Goal: Information Seeking & Learning: Learn about a topic

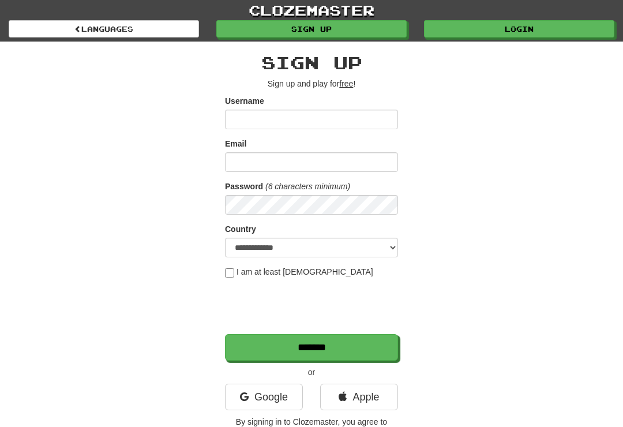
click at [520, 31] on link "Login" at bounding box center [519, 28] width 190 height 17
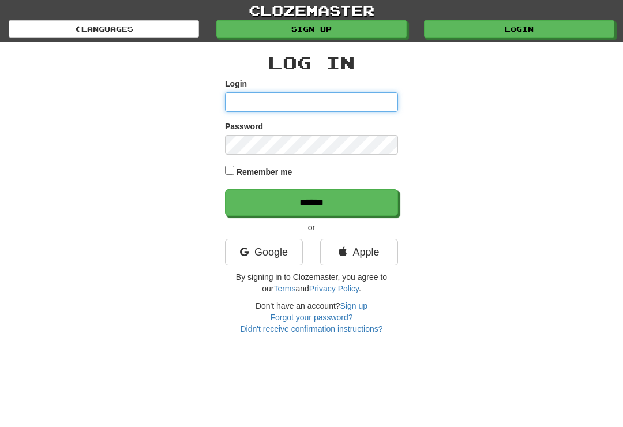
type input "**********"
click at [311, 201] on input "******" at bounding box center [311, 202] width 173 height 27
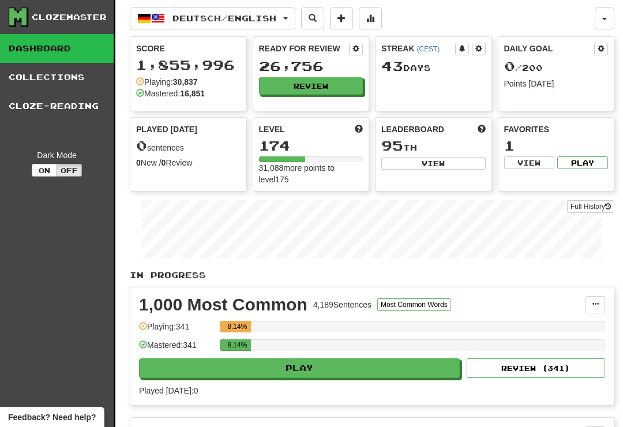
click at [315, 81] on button "Review" at bounding box center [311, 85] width 104 height 17
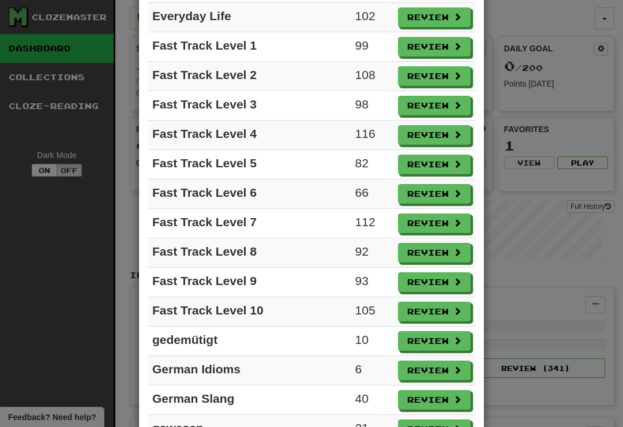
scroll to position [706, 0]
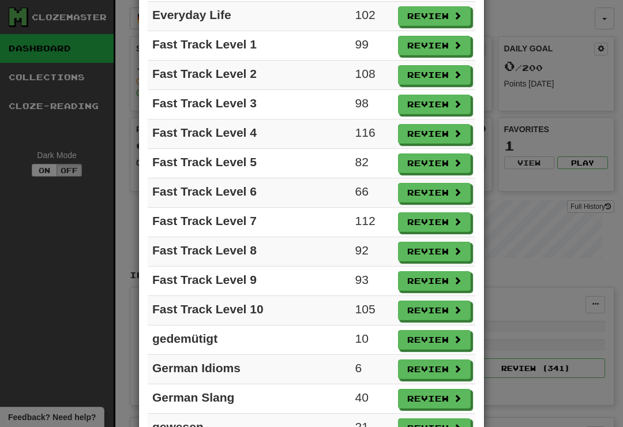
click at [432, 318] on button "Review" at bounding box center [434, 311] width 73 height 20
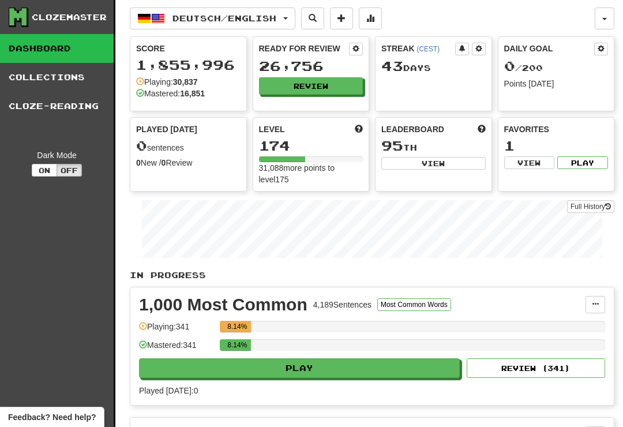
select select "**"
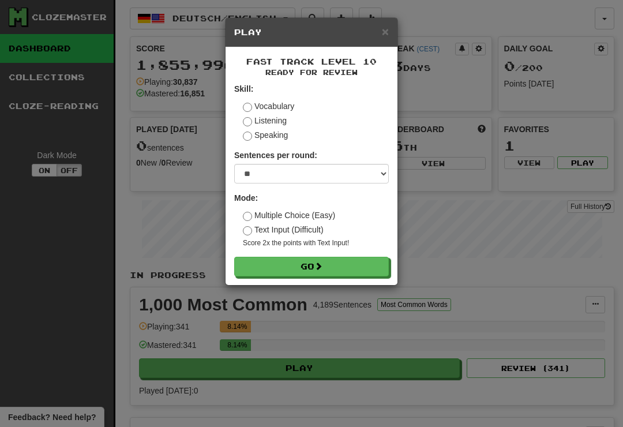
click at [336, 258] on button "Go" at bounding box center [311, 267] width 155 height 20
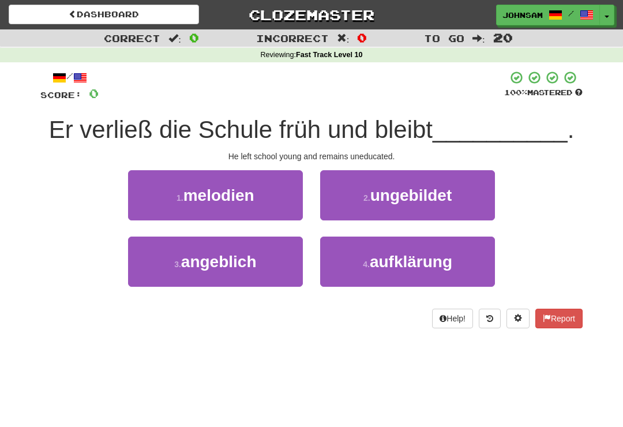
click at [427, 196] on span "ungebildet" at bounding box center [411, 195] width 82 height 18
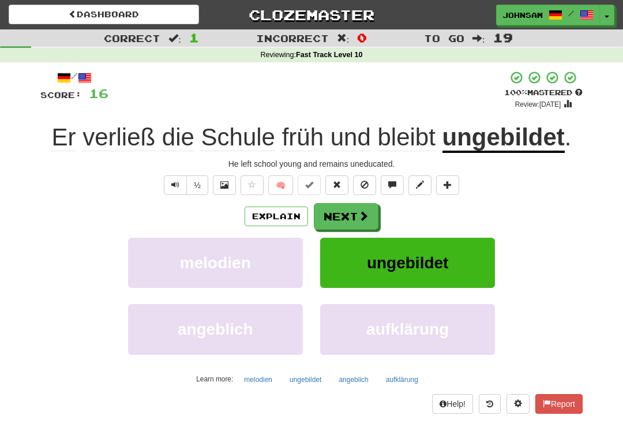
click at [348, 213] on button "Next" at bounding box center [346, 216] width 65 height 27
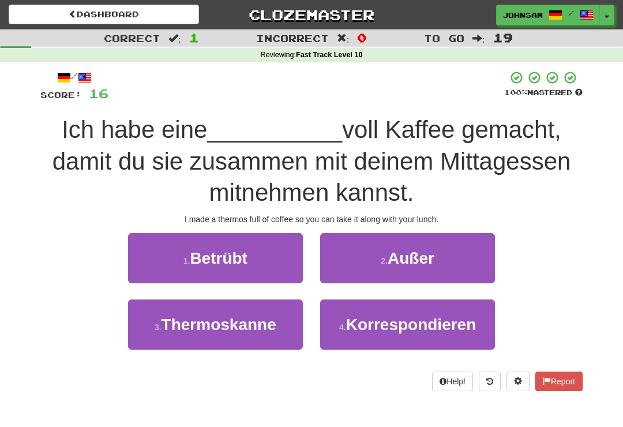
click at [249, 325] on span "Thermoskanne" at bounding box center [219, 325] width 115 height 18
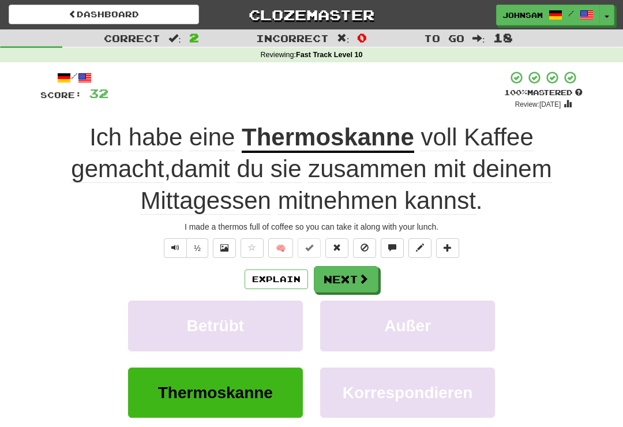
click at [350, 276] on button "Next" at bounding box center [346, 279] width 65 height 27
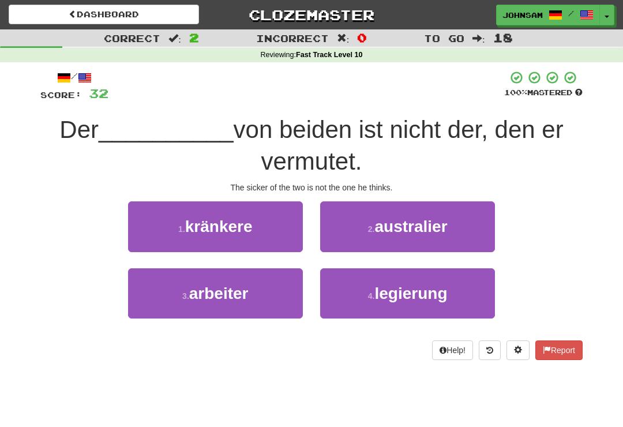
click at [256, 231] on button "1 . kränkere" at bounding box center [215, 226] width 175 height 50
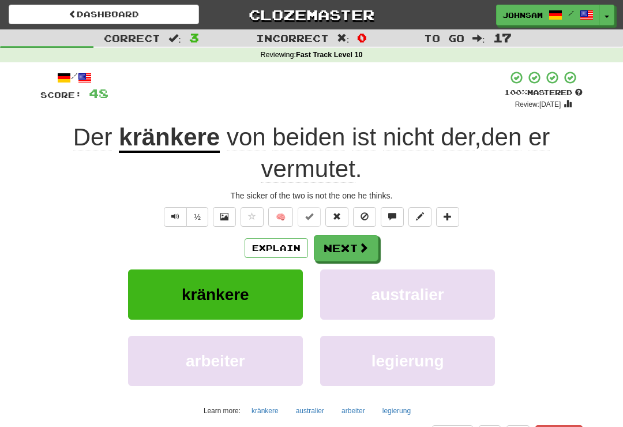
click at [353, 241] on button "Next" at bounding box center [346, 248] width 65 height 27
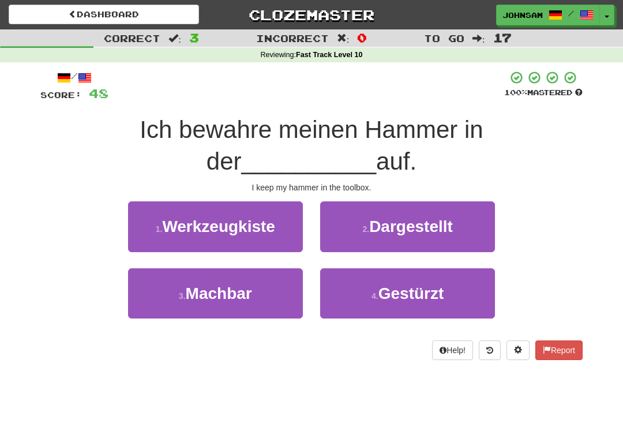
click at [256, 233] on span "Werkzeugkiste" at bounding box center [218, 226] width 113 height 18
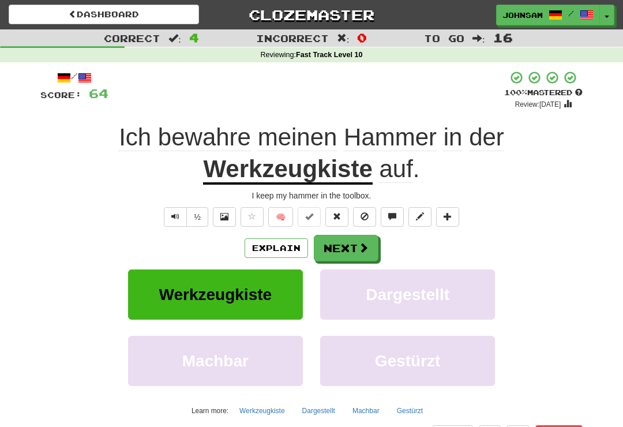
click at [352, 245] on button "Next" at bounding box center [346, 248] width 65 height 27
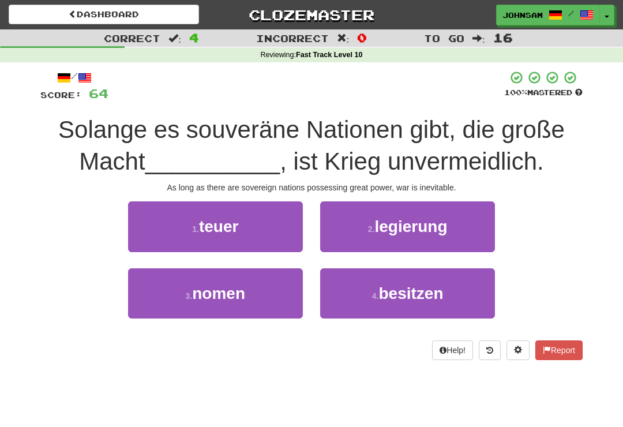
click at [375, 299] on button "4 . besitzen" at bounding box center [407, 293] width 175 height 50
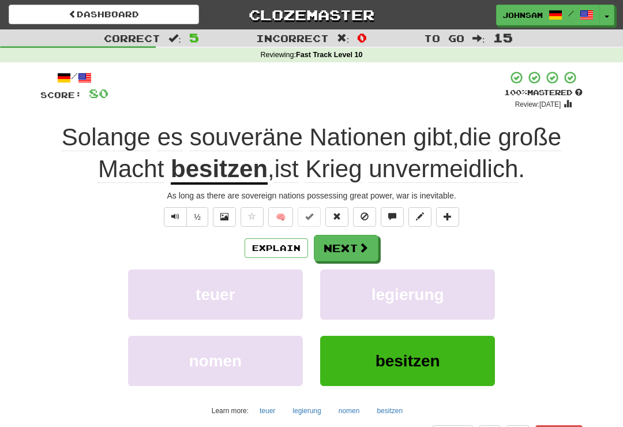
click at [354, 245] on button "Next" at bounding box center [346, 248] width 65 height 27
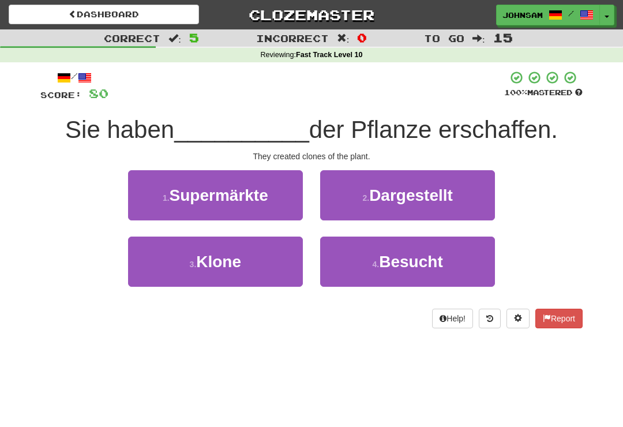
click at [264, 268] on button "3 . Klone" at bounding box center [215, 261] width 175 height 50
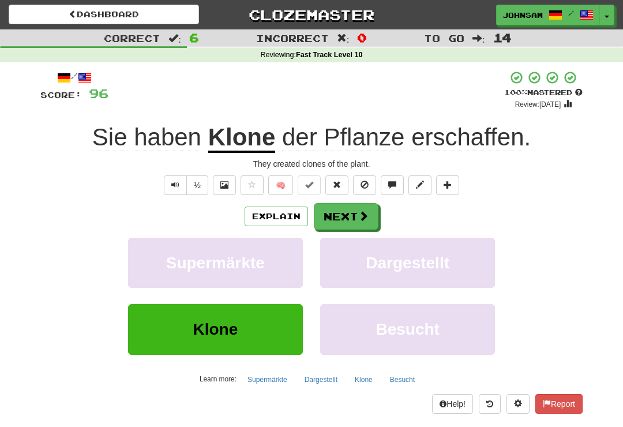
click at [352, 215] on button "Next" at bounding box center [346, 216] width 65 height 27
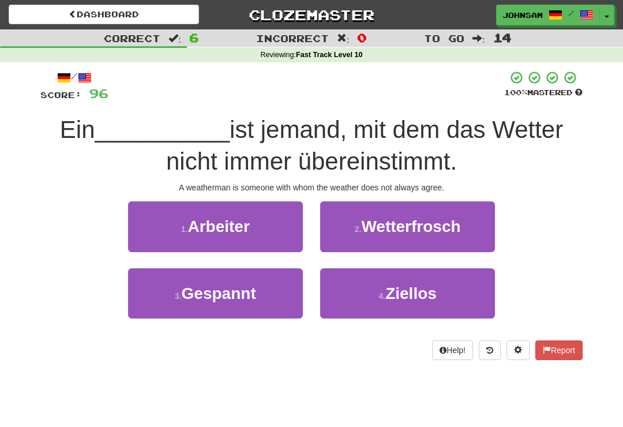
click at [385, 231] on span "Wetterfrosch" at bounding box center [410, 226] width 99 height 18
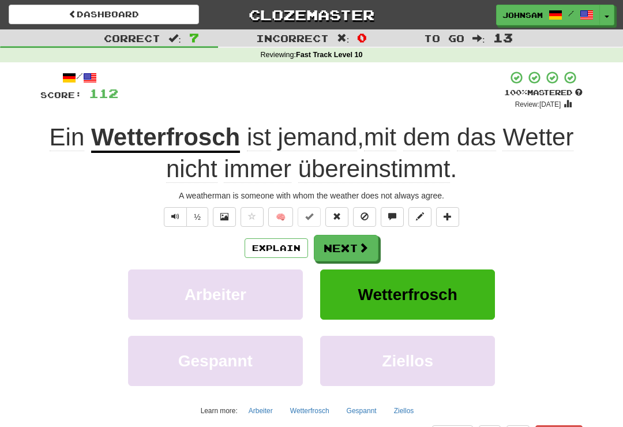
click at [355, 241] on button "Next" at bounding box center [346, 248] width 65 height 27
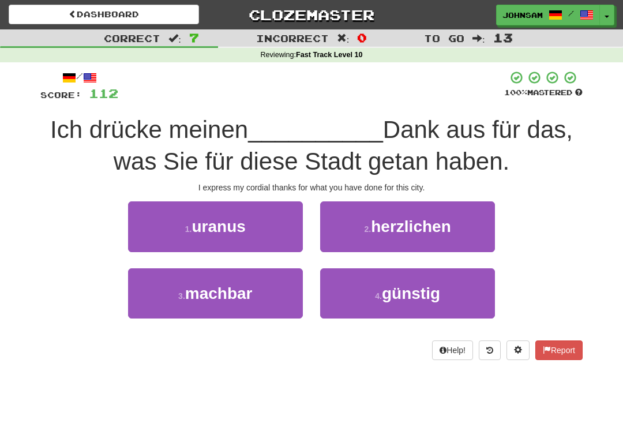
click at [395, 228] on span "herzlichen" at bounding box center [411, 226] width 80 height 18
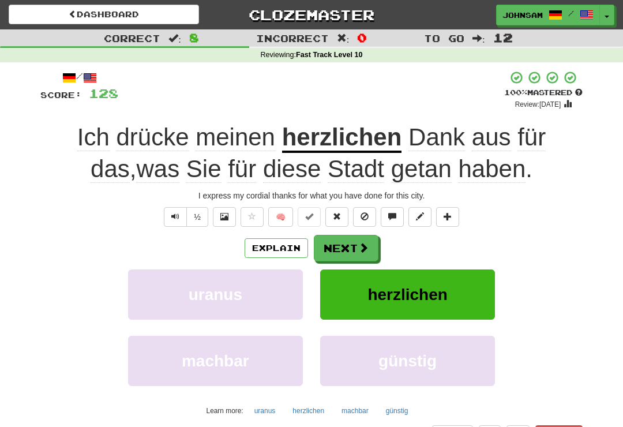
click at [357, 243] on button "Next" at bounding box center [346, 248] width 65 height 27
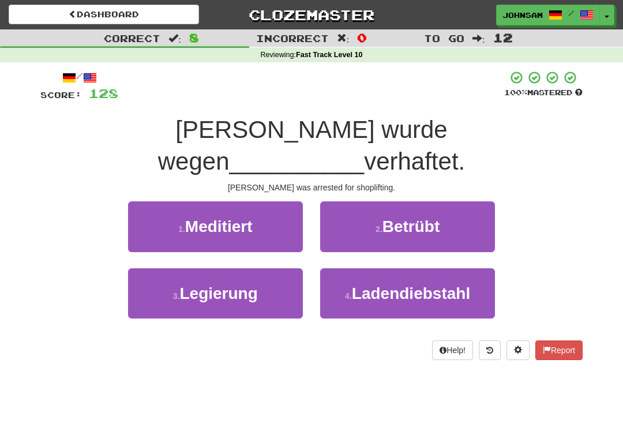
click at [365, 284] on span "Ladendiebstahl" at bounding box center [411, 293] width 118 height 18
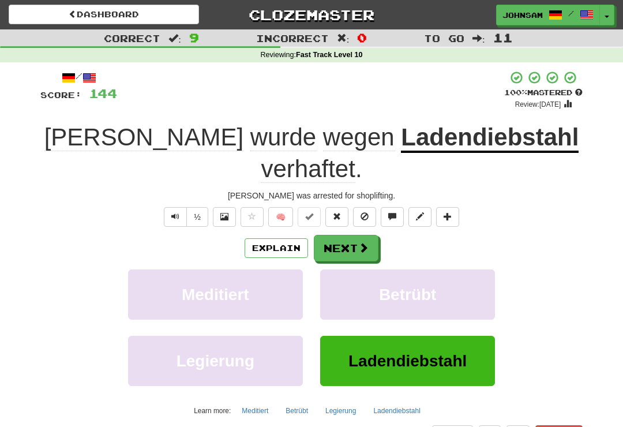
click at [359, 242] on span at bounding box center [363, 247] width 10 height 10
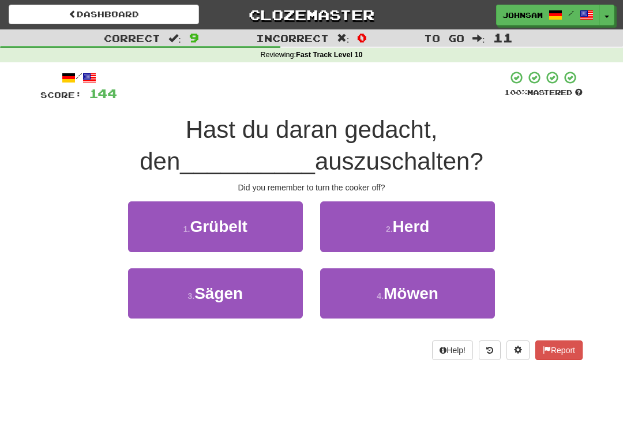
click at [405, 234] on span "Herd" at bounding box center [411, 226] width 37 height 18
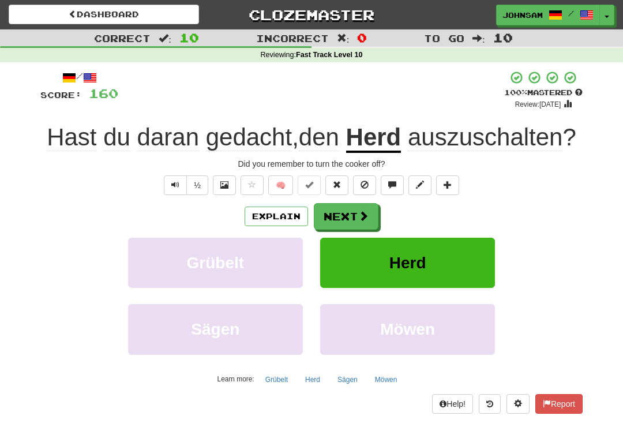
click at [94, 14] on link "Dashboard" at bounding box center [104, 15] width 190 height 20
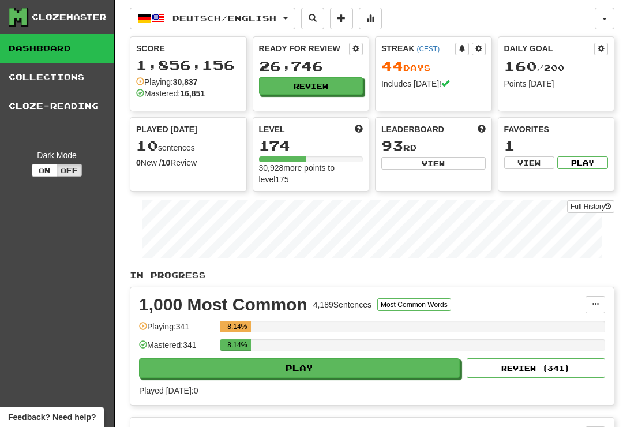
click at [314, 87] on button "Review" at bounding box center [311, 85] width 104 height 17
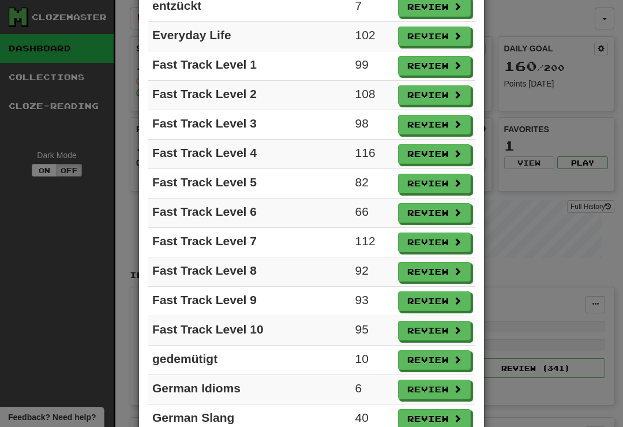
scroll to position [687, 0]
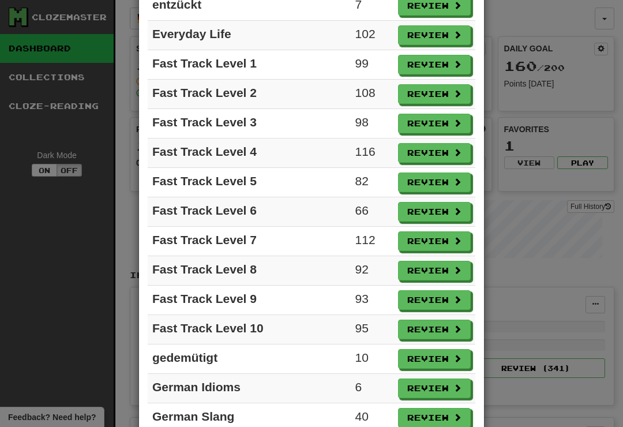
click at [438, 244] on button "Review" at bounding box center [434, 241] width 73 height 20
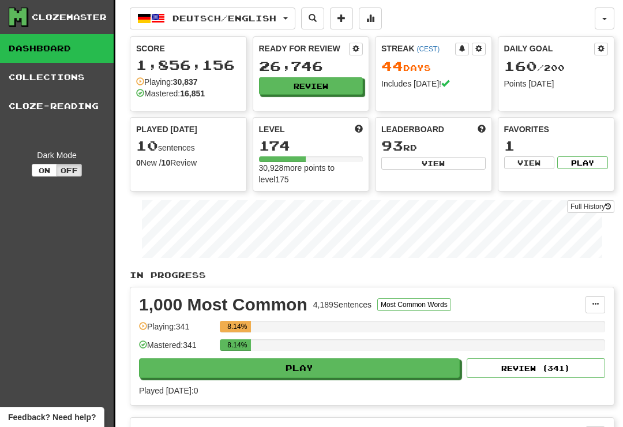
select select "**"
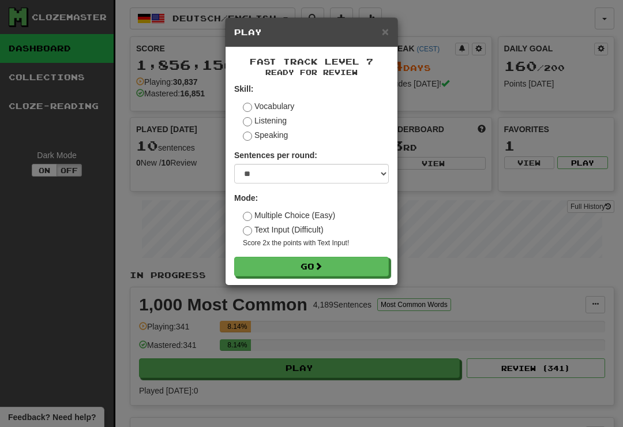
click at [352, 265] on button "Go" at bounding box center [311, 267] width 155 height 20
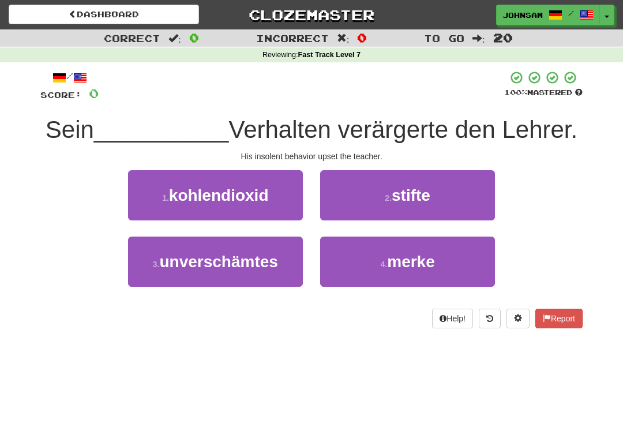
click at [247, 265] on span "unverschämtes" at bounding box center [218, 262] width 118 height 18
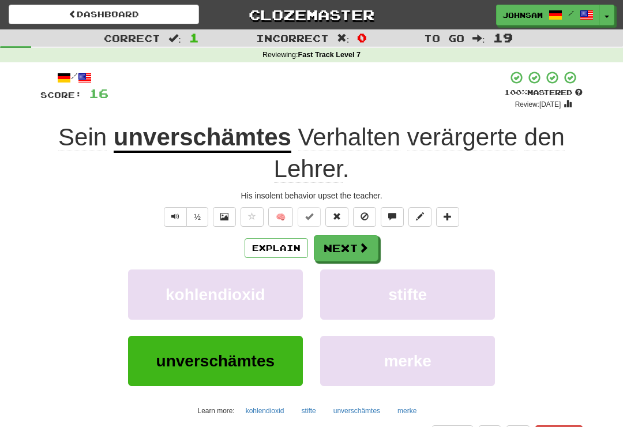
click at [352, 250] on button "Next" at bounding box center [346, 248] width 65 height 27
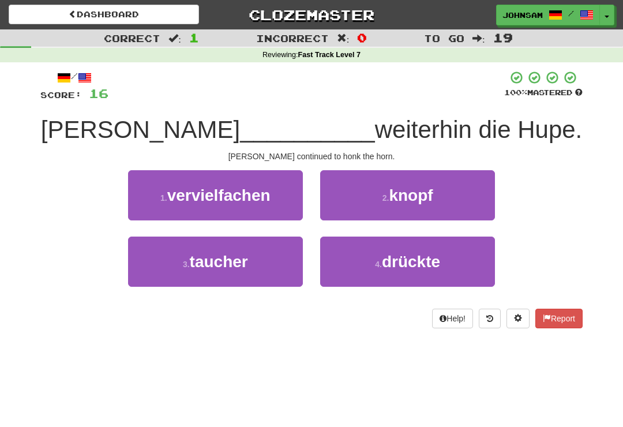
click at [430, 271] on button "4 . drückte" at bounding box center [407, 261] width 175 height 50
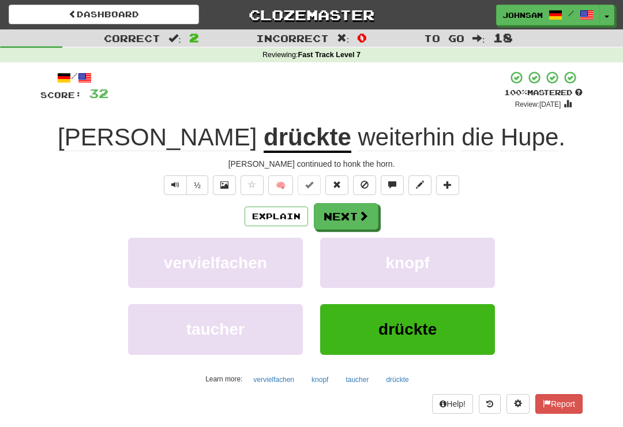
click at [356, 211] on button "Next" at bounding box center [346, 216] width 65 height 27
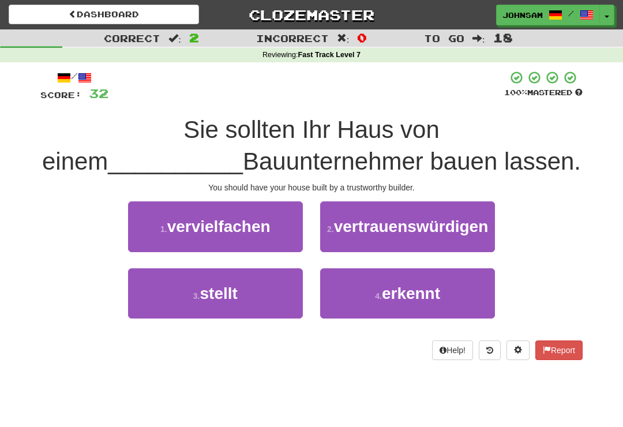
click at [410, 228] on span "vertrauenswürdigen" at bounding box center [411, 226] width 155 height 18
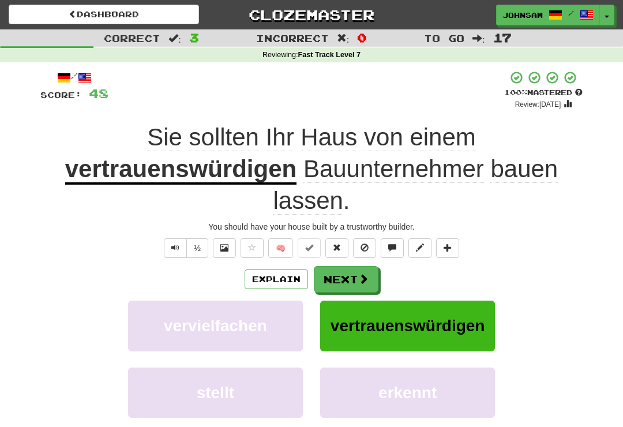
click at [360, 277] on span at bounding box center [363, 278] width 10 height 10
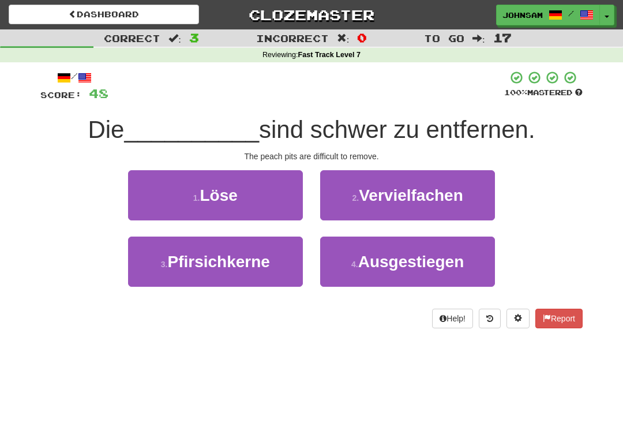
click at [276, 265] on button "3 . Pfirsichkerne" at bounding box center [215, 261] width 175 height 50
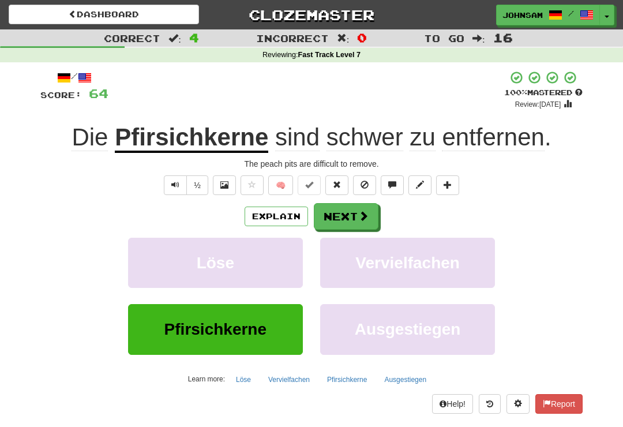
click at [363, 216] on span at bounding box center [363, 216] width 10 height 10
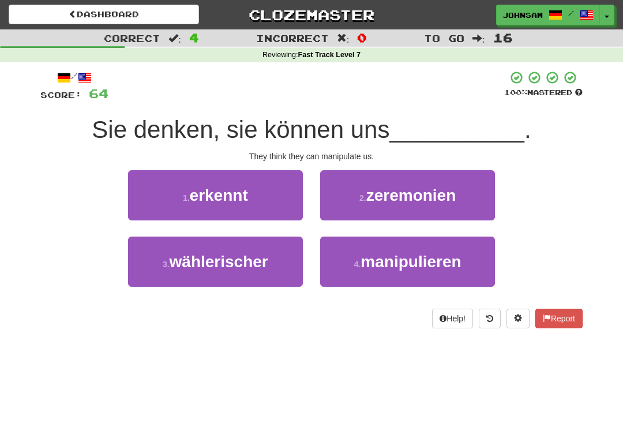
click at [371, 267] on span "manipulieren" at bounding box center [410, 262] width 100 height 18
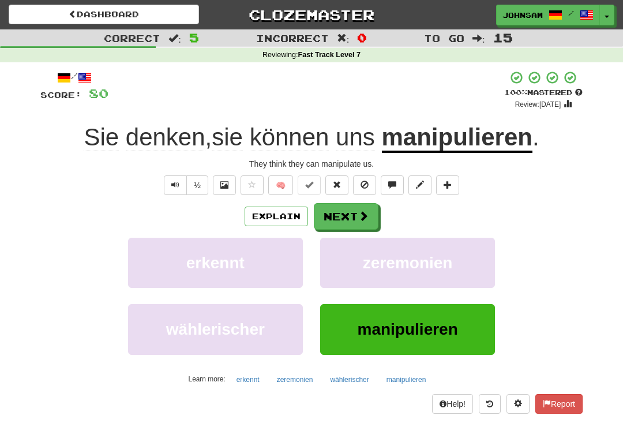
click at [358, 217] on span at bounding box center [363, 216] width 10 height 10
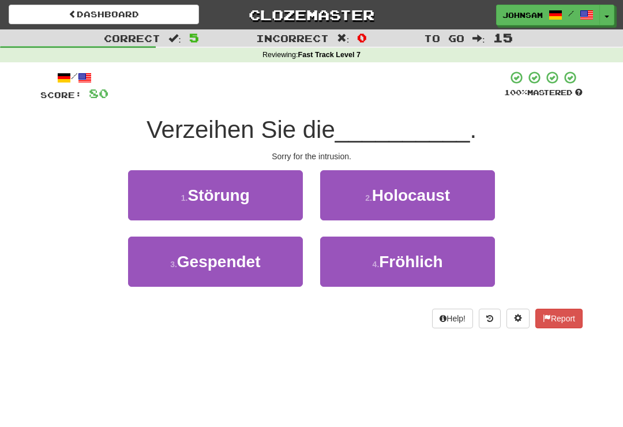
click at [256, 197] on button "1 . Störung" at bounding box center [215, 195] width 175 height 50
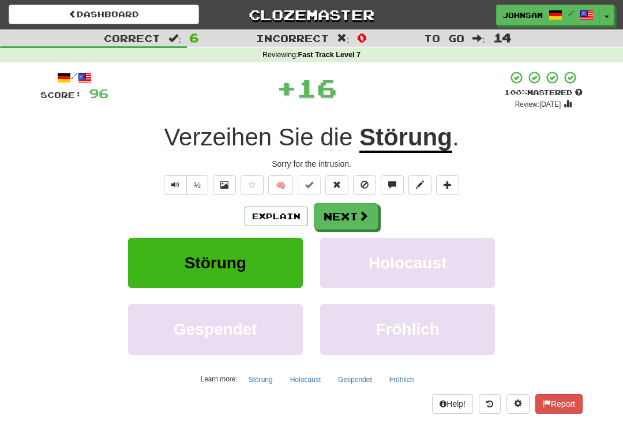
click at [348, 213] on button "Next" at bounding box center [346, 216] width 65 height 27
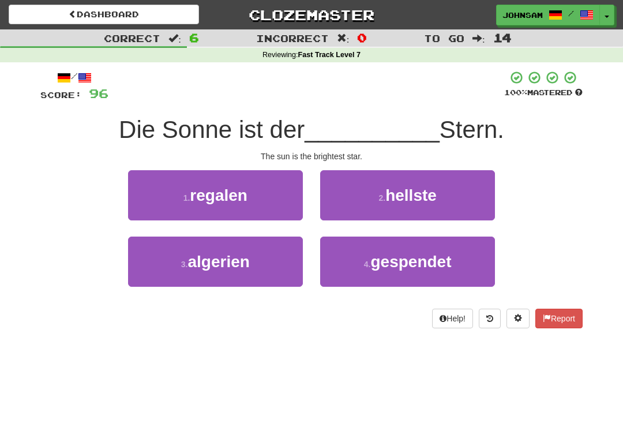
click at [387, 200] on span "hellste" at bounding box center [410, 195] width 51 height 18
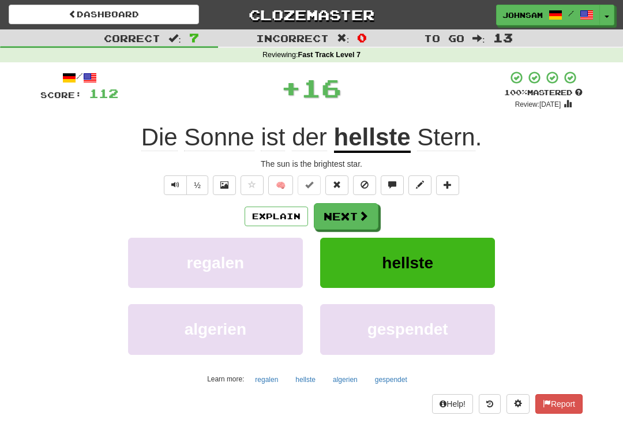
click at [358, 225] on button "Next" at bounding box center [346, 216] width 65 height 27
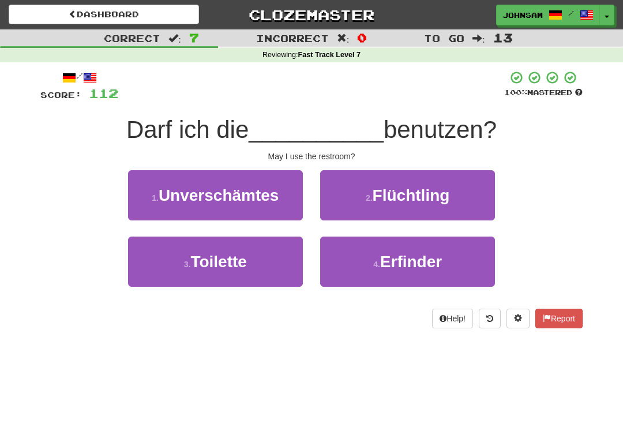
click at [269, 275] on button "3 . Toilette" at bounding box center [215, 261] width 175 height 50
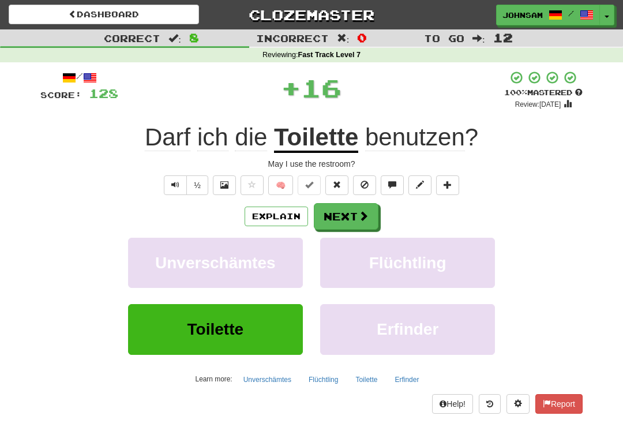
click at [350, 217] on button "Next" at bounding box center [346, 216] width 65 height 27
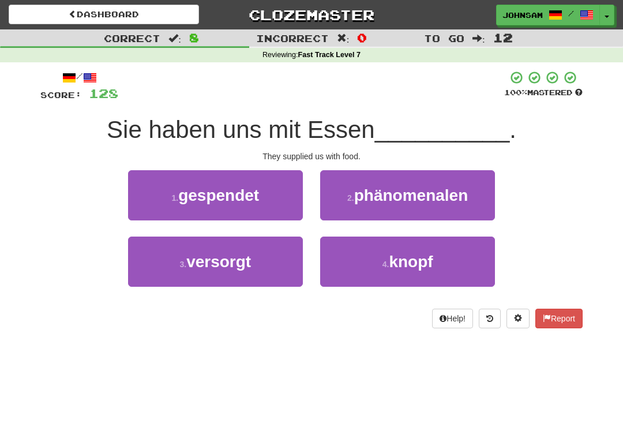
click at [271, 271] on button "3 . versorgt" at bounding box center [215, 261] width 175 height 50
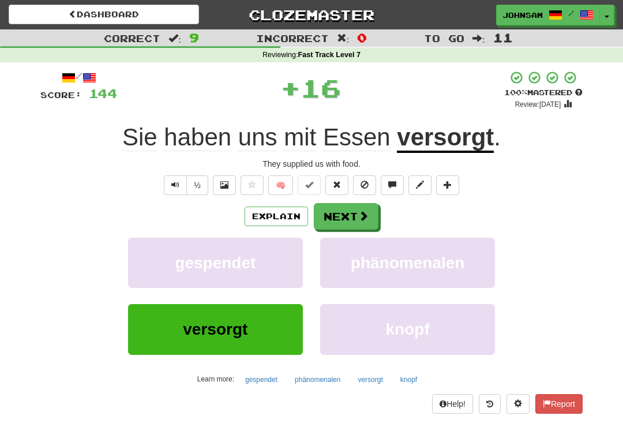
click at [351, 215] on button "Next" at bounding box center [346, 216] width 65 height 27
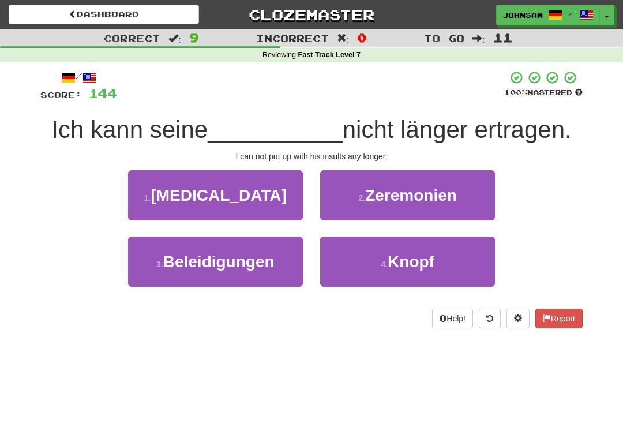
click at [272, 266] on span "Beleidigungen" at bounding box center [218, 262] width 111 height 18
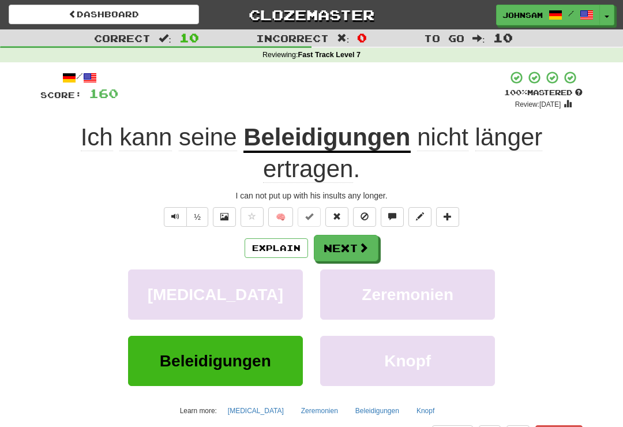
click at [363, 246] on span at bounding box center [363, 247] width 10 height 10
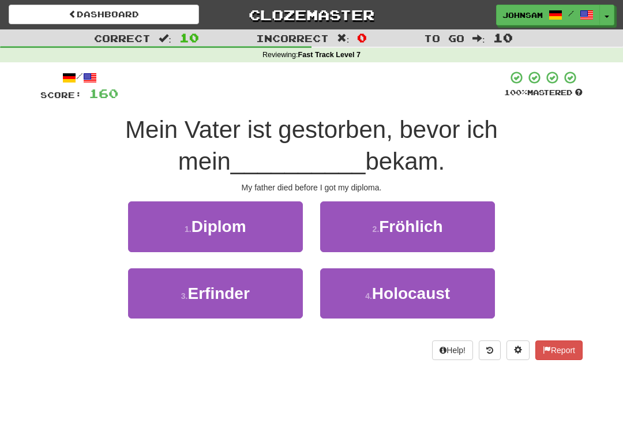
click at [287, 234] on button "1 . Diplom" at bounding box center [215, 226] width 175 height 50
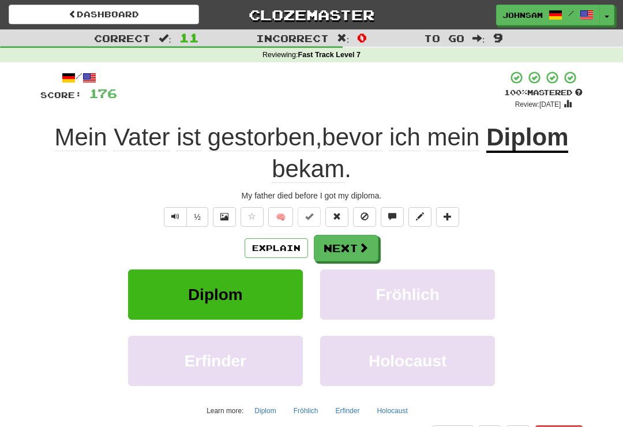
click at [356, 246] on button "Next" at bounding box center [346, 248] width 65 height 27
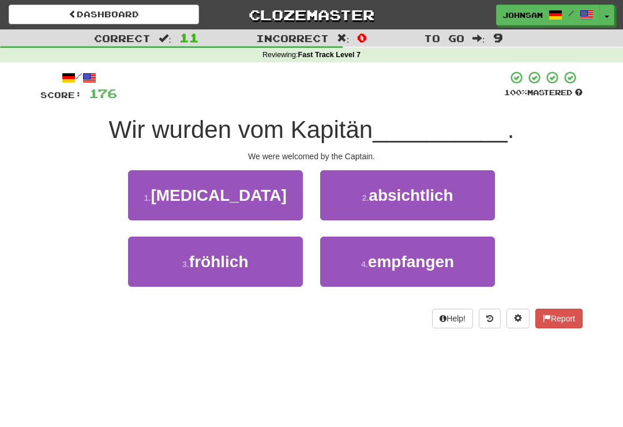
click at [392, 261] on span "empfangen" at bounding box center [411, 262] width 86 height 18
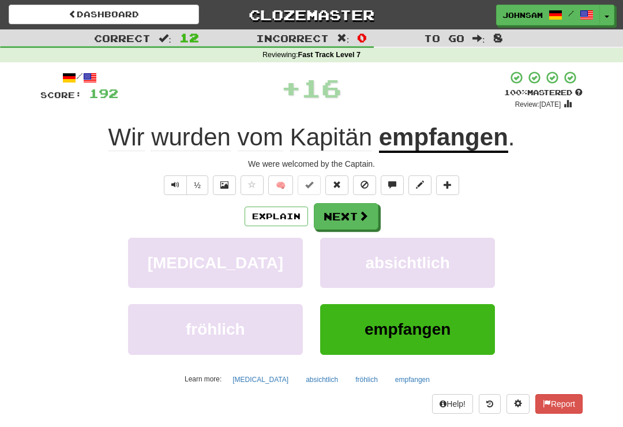
click at [360, 214] on span at bounding box center [363, 216] width 10 height 10
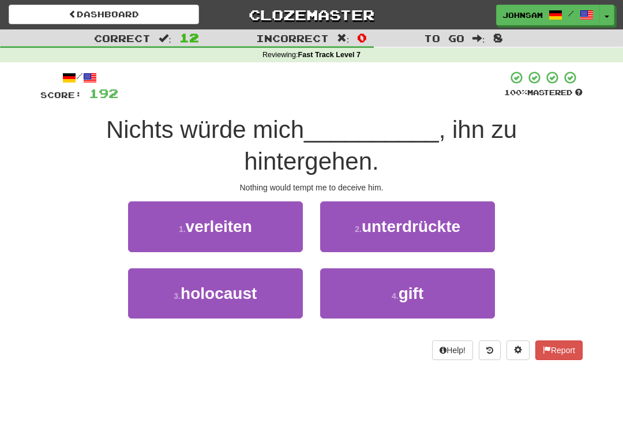
click at [283, 231] on button "1 . verleiten" at bounding box center [215, 226] width 175 height 50
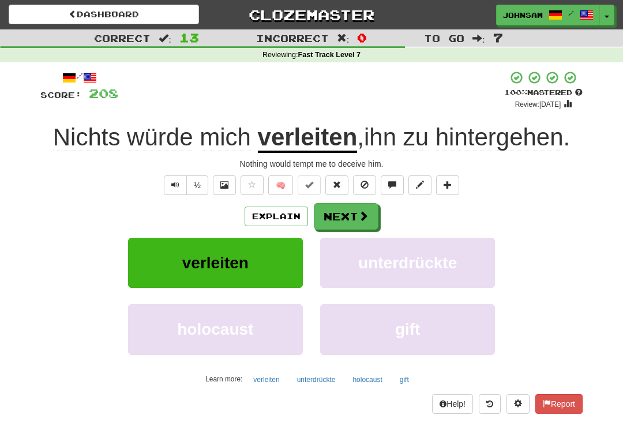
click at [362, 213] on span at bounding box center [363, 216] width 10 height 10
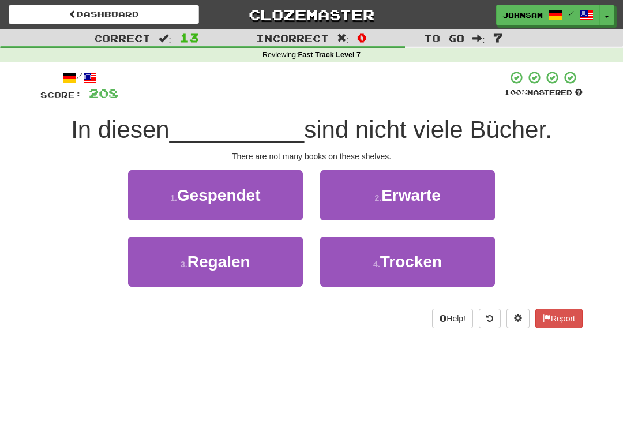
click at [273, 268] on button "3 . Regalen" at bounding box center [215, 261] width 175 height 50
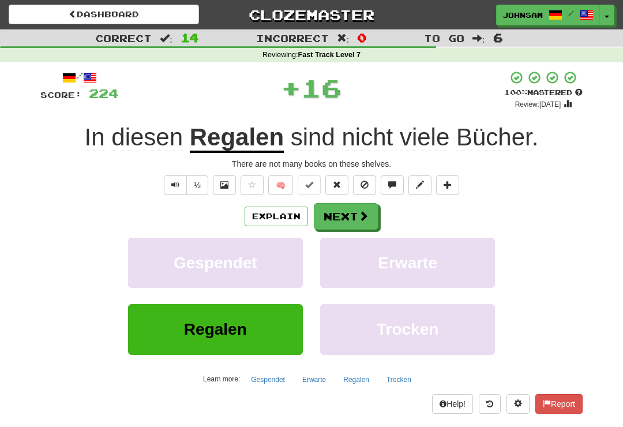
click at [360, 211] on span at bounding box center [363, 216] width 10 height 10
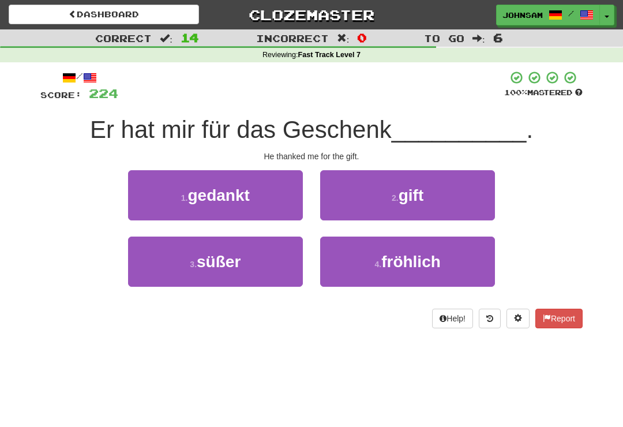
click at [288, 205] on button "1 . gedankt" at bounding box center [215, 195] width 175 height 50
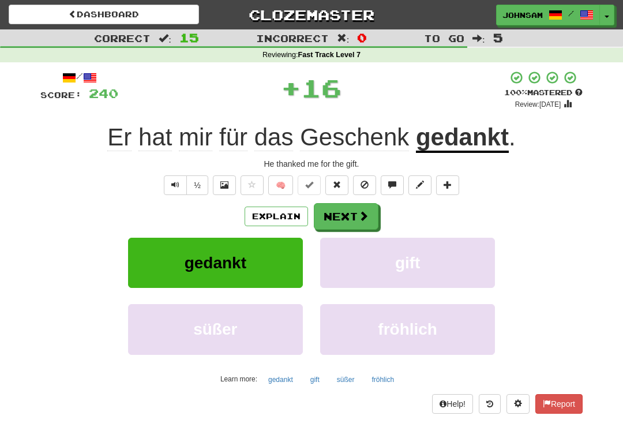
click at [349, 209] on button "Next" at bounding box center [346, 216] width 65 height 27
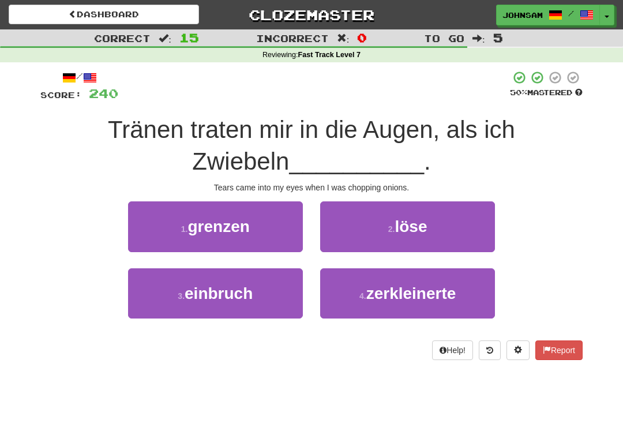
click at [369, 293] on span "zerkleinerte" at bounding box center [411, 293] width 90 height 18
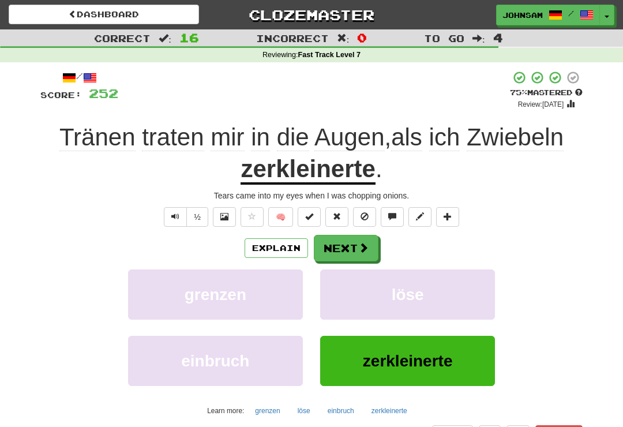
click at [358, 242] on span at bounding box center [363, 247] width 10 height 10
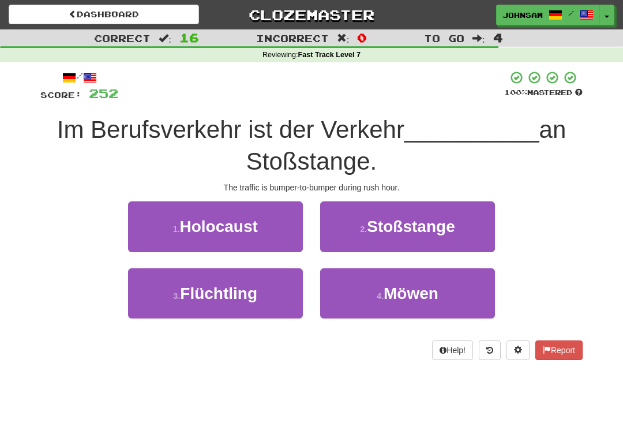
click at [410, 226] on span "Stoßstange" at bounding box center [411, 226] width 88 height 18
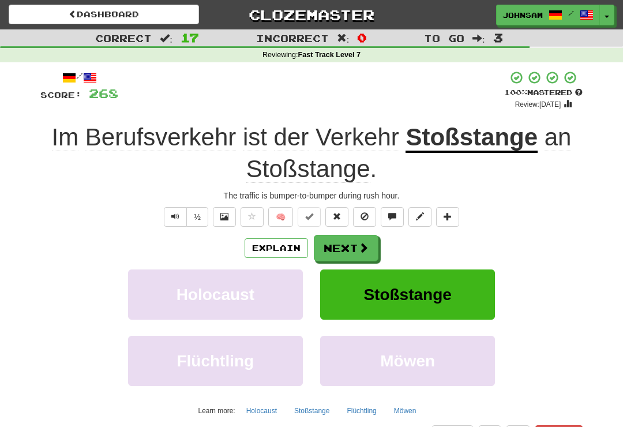
click at [358, 243] on span at bounding box center [363, 247] width 10 height 10
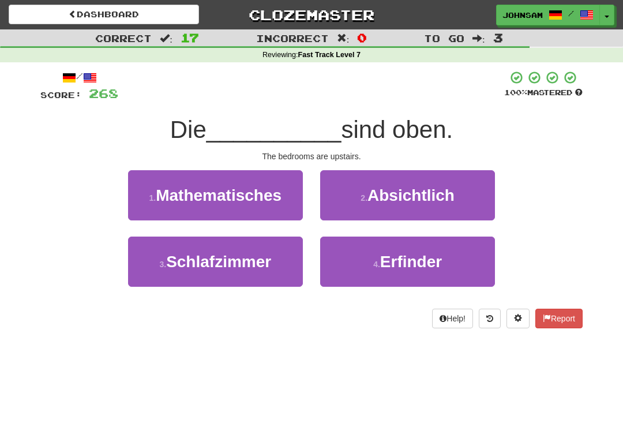
click at [280, 270] on button "3 . Schlafzimmer" at bounding box center [215, 261] width 175 height 50
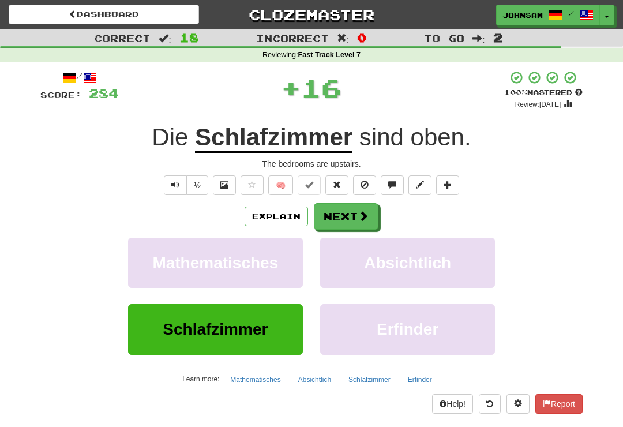
click at [355, 217] on button "Next" at bounding box center [346, 216] width 65 height 27
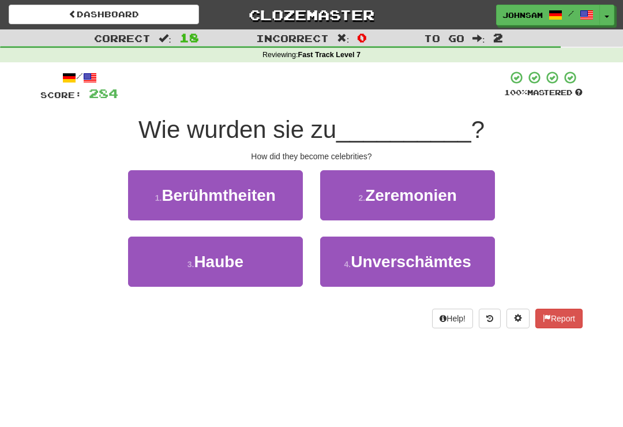
click at [275, 196] on span "Berühmtheiten" at bounding box center [219, 195] width 114 height 18
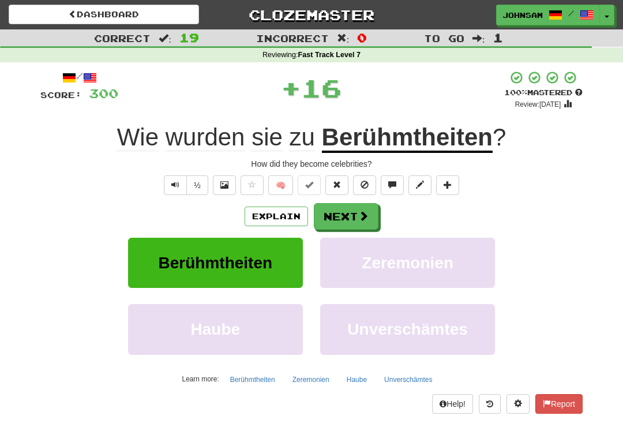
click at [360, 223] on button "Next" at bounding box center [346, 216] width 65 height 27
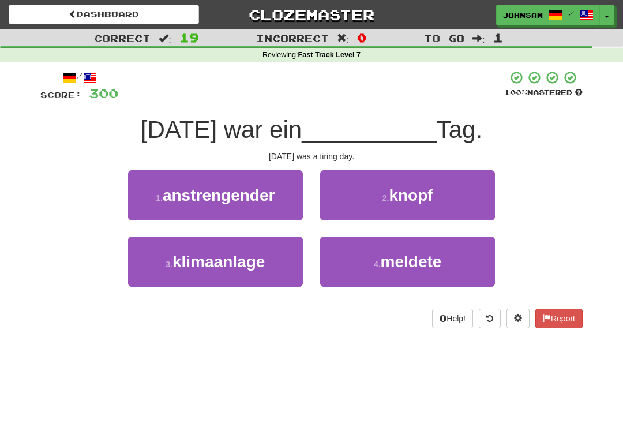
click at [280, 198] on button "1 . anstrengender" at bounding box center [215, 195] width 175 height 50
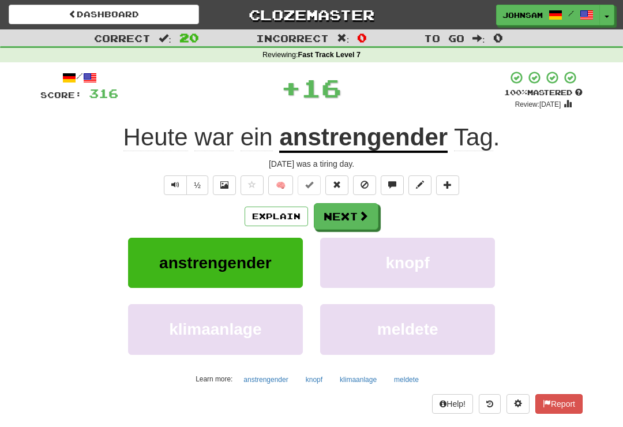
click at [352, 213] on button "Next" at bounding box center [346, 216] width 65 height 27
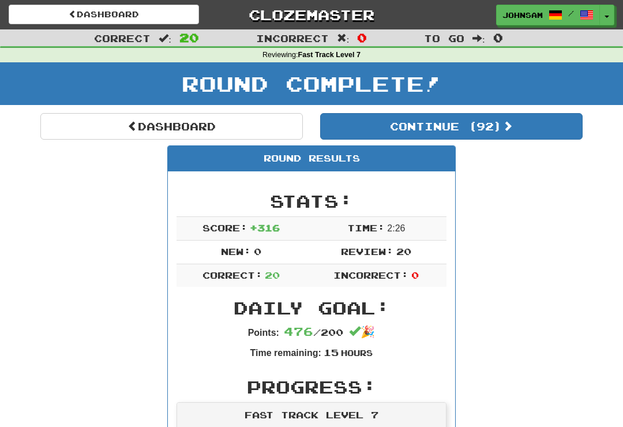
click at [197, 121] on link "Dashboard" at bounding box center [171, 126] width 262 height 27
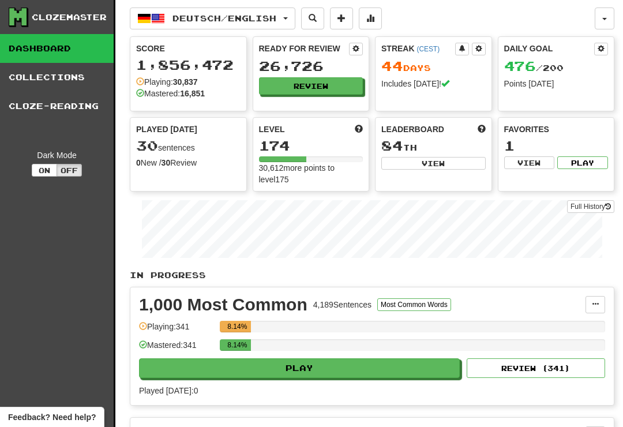
click at [324, 85] on button "Review" at bounding box center [311, 85] width 104 height 17
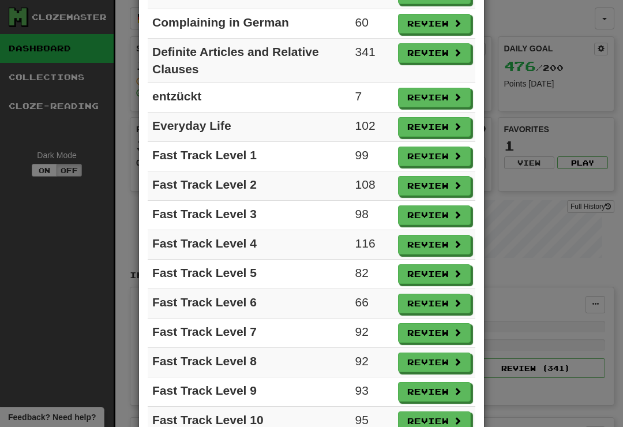
scroll to position [596, 0]
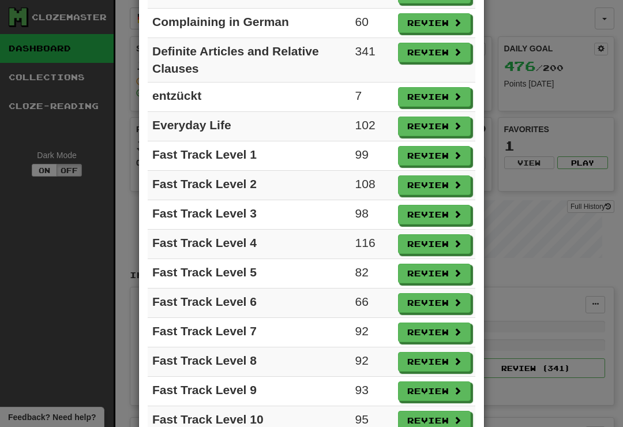
click at [436, 247] on button "Review" at bounding box center [434, 244] width 73 height 20
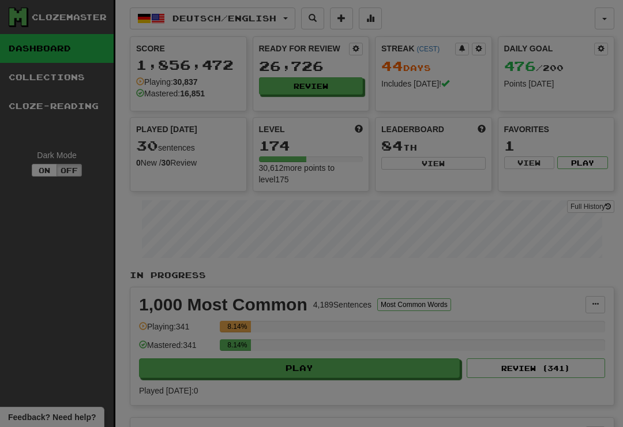
select select "**"
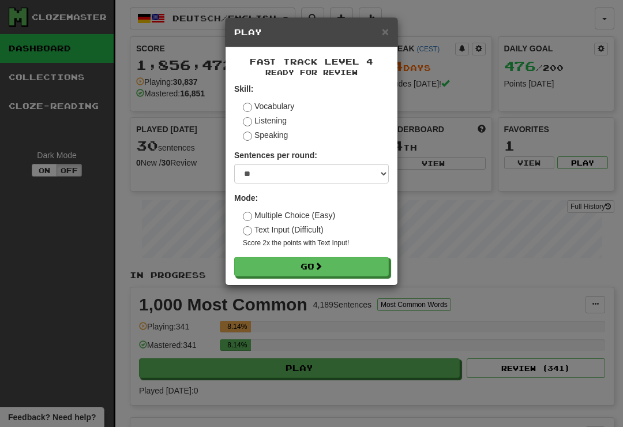
click at [350, 262] on button "Go" at bounding box center [311, 267] width 155 height 20
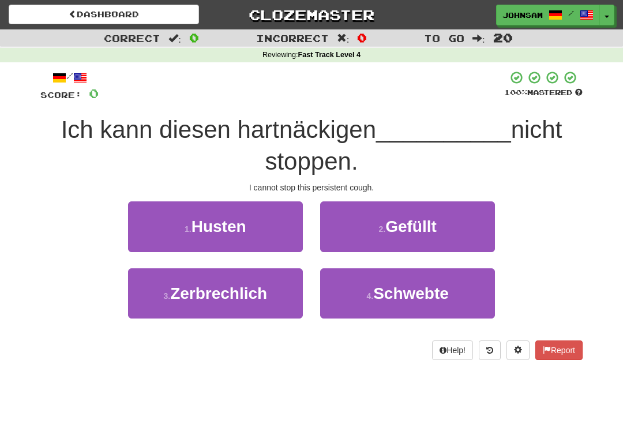
click at [284, 230] on button "1 . Husten" at bounding box center [215, 226] width 175 height 50
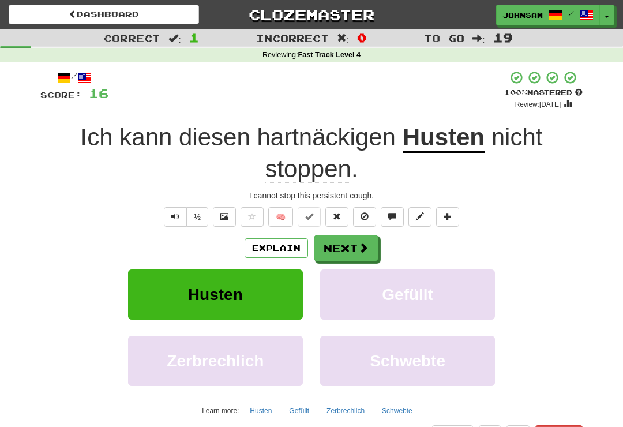
click at [364, 243] on span at bounding box center [363, 247] width 10 height 10
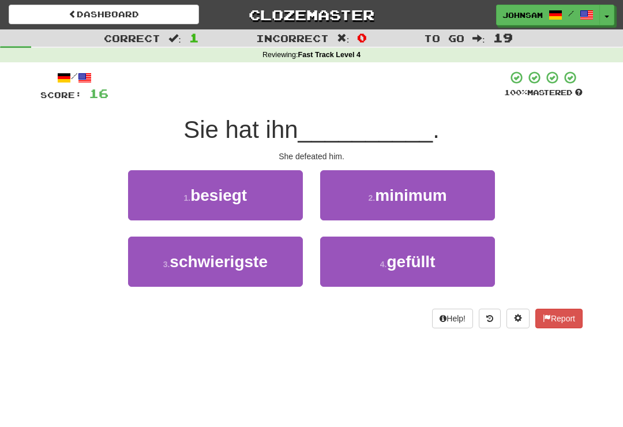
click at [266, 198] on button "1 . besiegt" at bounding box center [215, 195] width 175 height 50
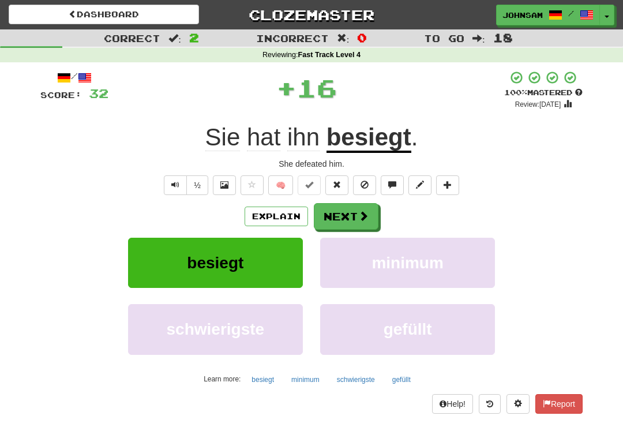
click at [340, 218] on button "Next" at bounding box center [346, 216] width 65 height 27
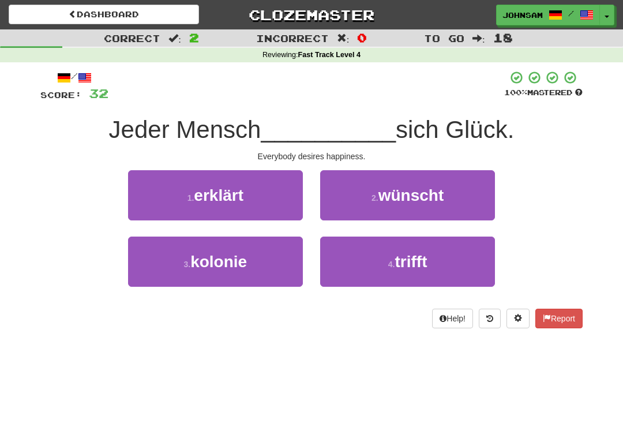
click at [363, 198] on button "2 . wünscht" at bounding box center [407, 195] width 175 height 50
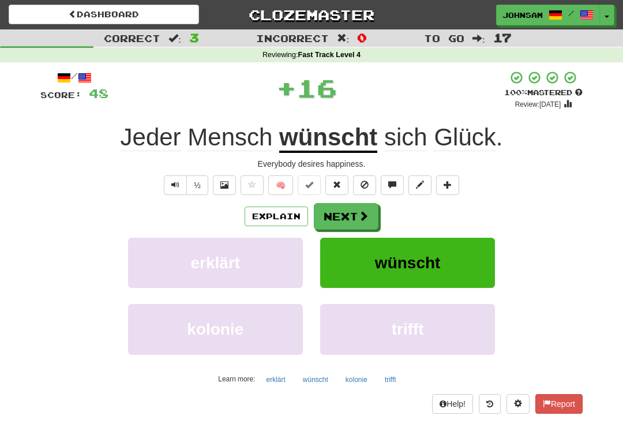
click at [358, 212] on span at bounding box center [363, 216] width 10 height 10
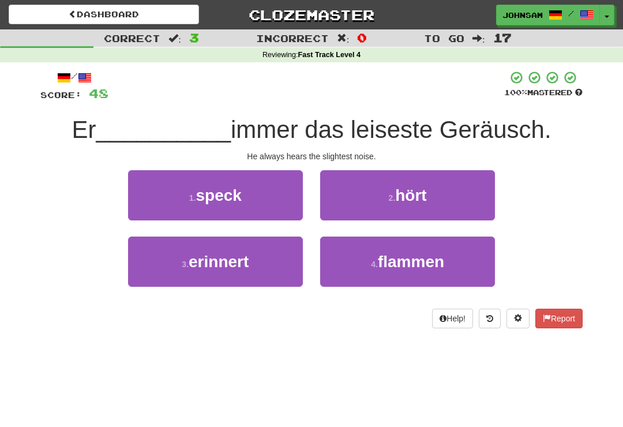
click at [381, 197] on button "2 . hört" at bounding box center [407, 195] width 175 height 50
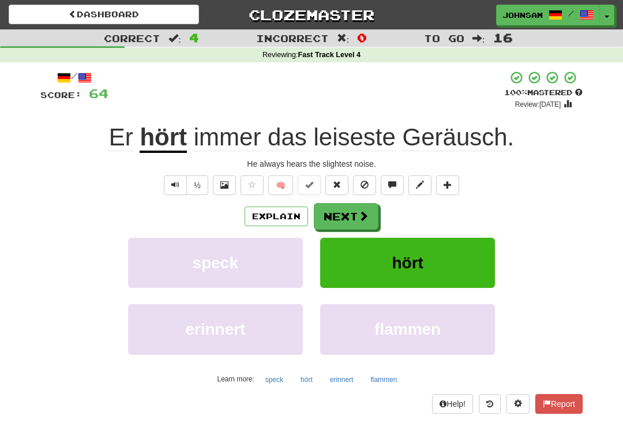
click at [362, 211] on span at bounding box center [363, 216] width 10 height 10
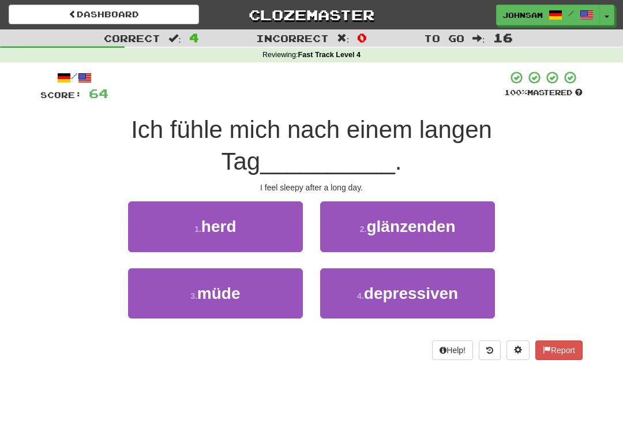
click at [277, 272] on button "3 . müde" at bounding box center [215, 293] width 175 height 50
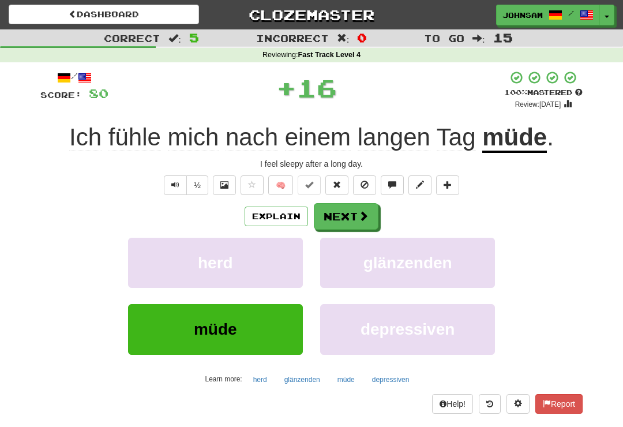
click at [345, 226] on button "Next" at bounding box center [346, 216] width 65 height 27
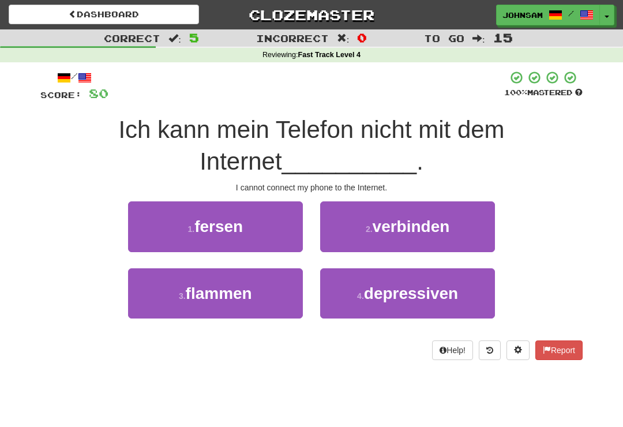
click at [394, 231] on span "verbinden" at bounding box center [411, 226] width 77 height 18
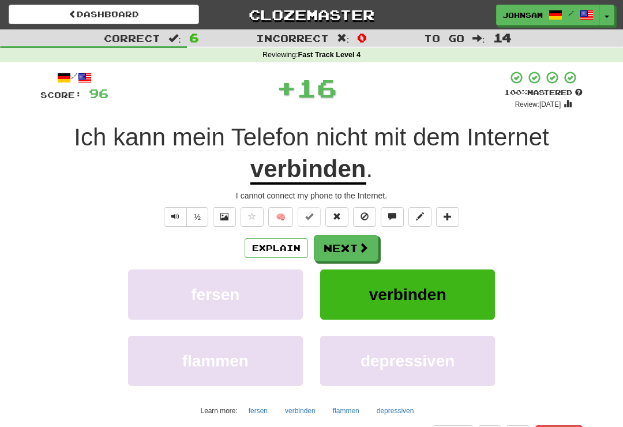
click at [357, 246] on button "Next" at bounding box center [346, 248] width 65 height 27
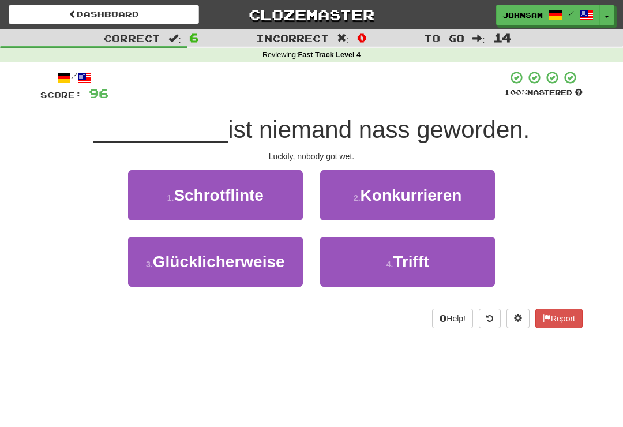
click at [261, 267] on span "Glücklicherweise" at bounding box center [219, 262] width 132 height 18
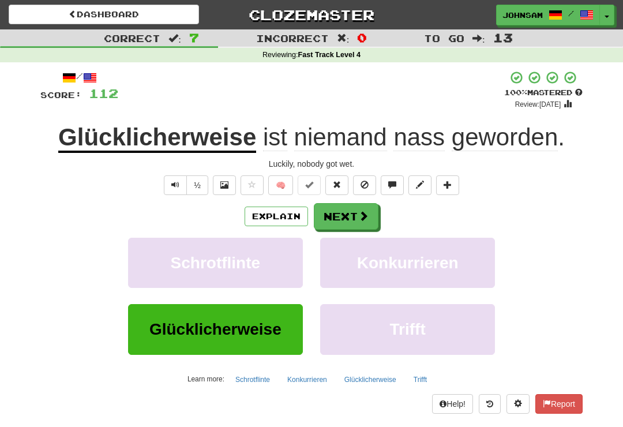
click at [352, 216] on button "Next" at bounding box center [346, 216] width 65 height 27
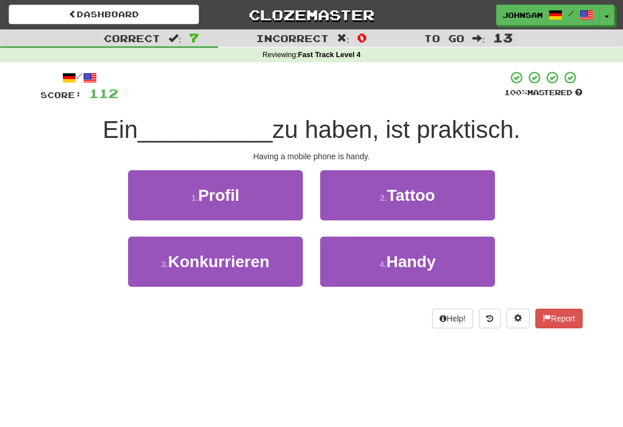
click at [381, 268] on button "4 . Handy" at bounding box center [407, 261] width 175 height 50
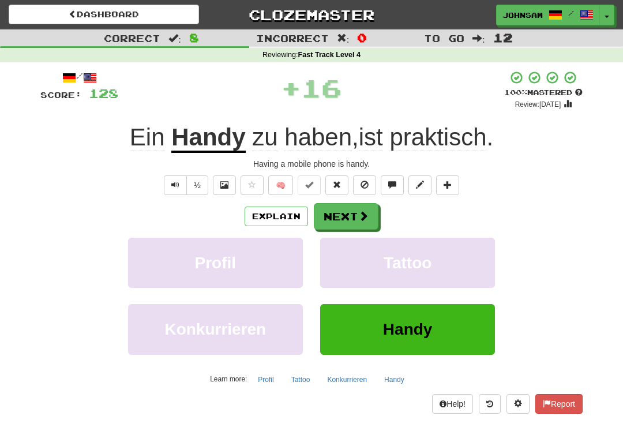
click at [364, 216] on span at bounding box center [363, 216] width 10 height 10
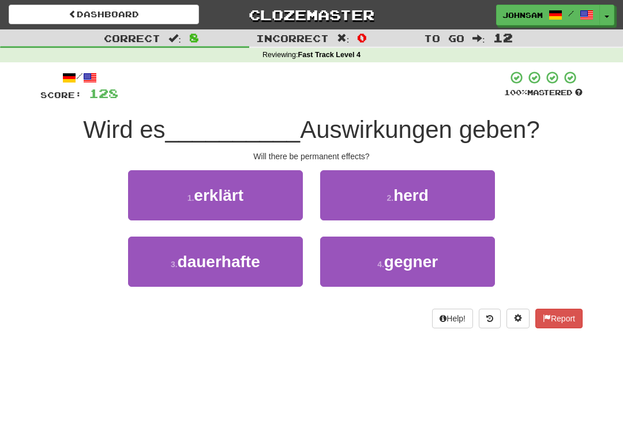
click at [266, 279] on button "3 . dauerhafte" at bounding box center [215, 261] width 175 height 50
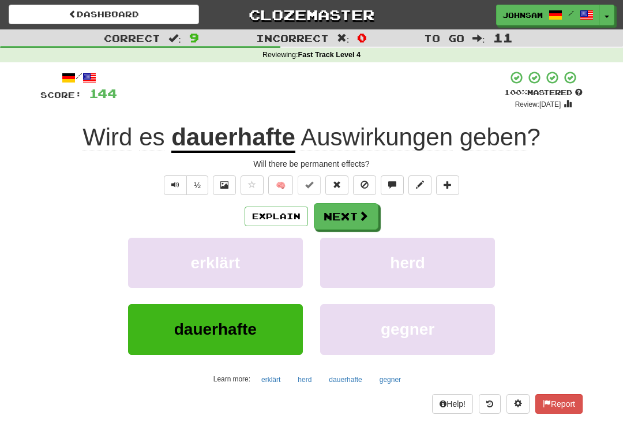
click at [362, 211] on span at bounding box center [363, 216] width 10 height 10
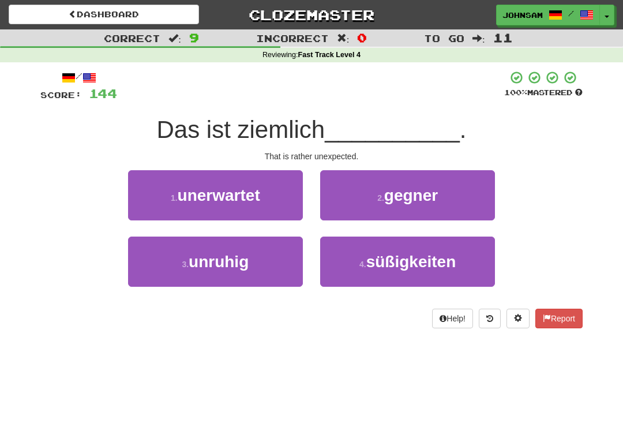
click at [260, 198] on span "unerwartet" at bounding box center [219, 195] width 82 height 18
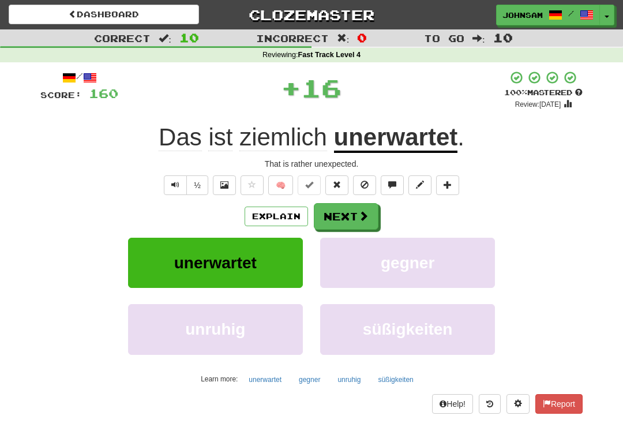
click at [350, 214] on button "Next" at bounding box center [346, 216] width 65 height 27
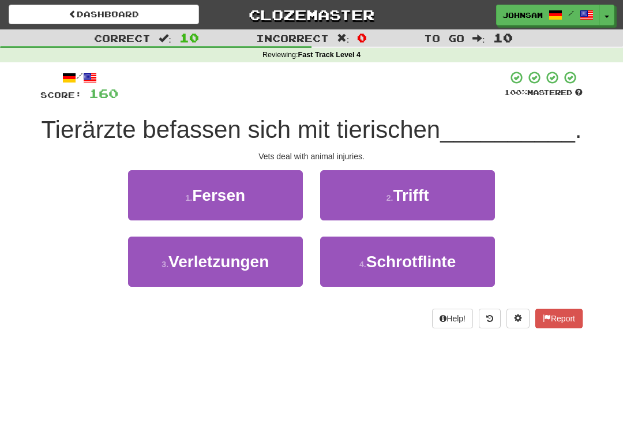
click at [254, 267] on span "Verletzungen" at bounding box center [218, 262] width 100 height 18
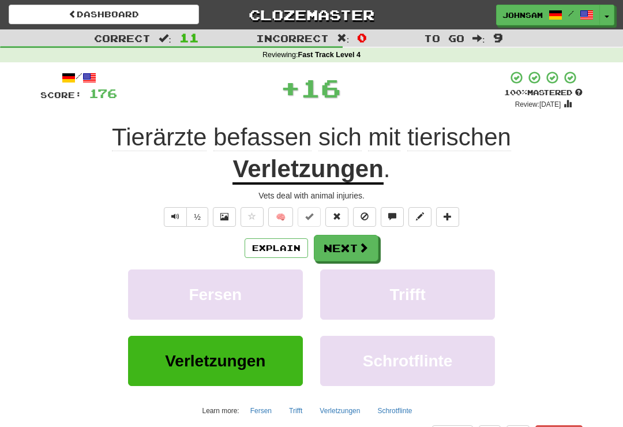
click at [345, 248] on button "Next" at bounding box center [346, 248] width 65 height 27
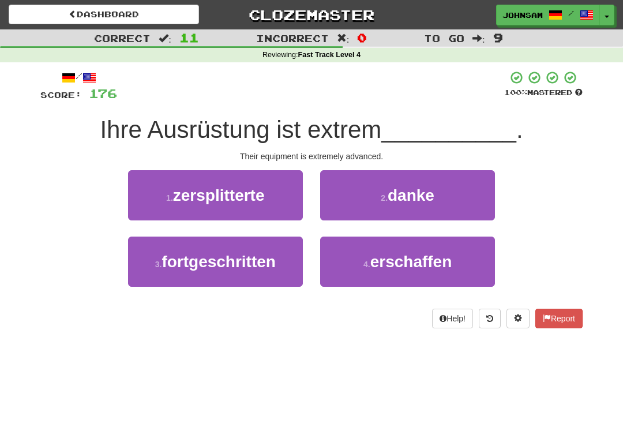
click at [268, 271] on button "3 . fortgeschritten" at bounding box center [215, 261] width 175 height 50
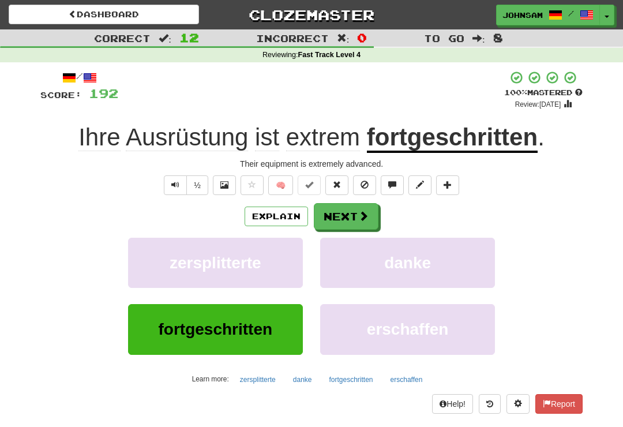
click at [352, 213] on button "Next" at bounding box center [346, 216] width 65 height 27
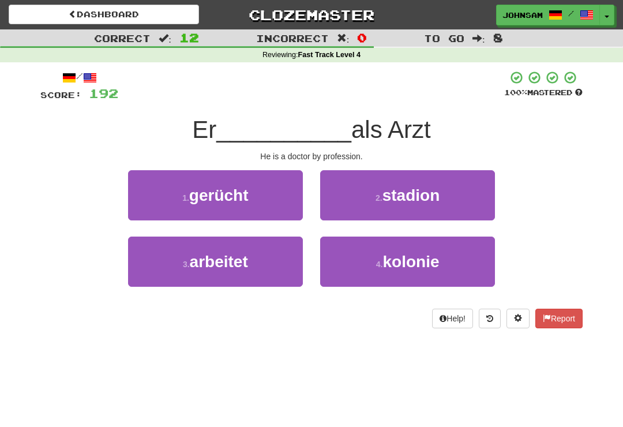
click at [267, 268] on button "3 . arbeitet" at bounding box center [215, 261] width 175 height 50
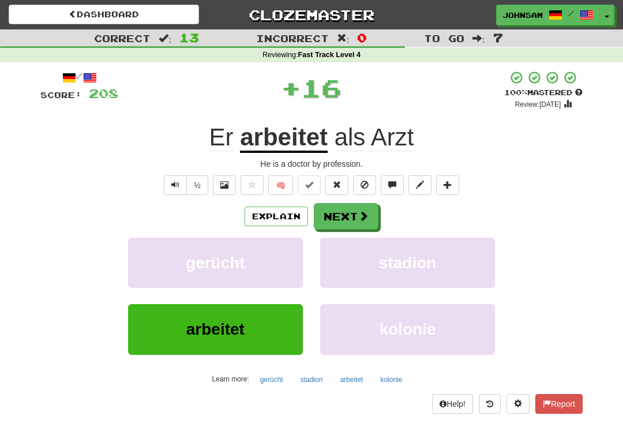
click at [345, 216] on button "Next" at bounding box center [346, 216] width 65 height 27
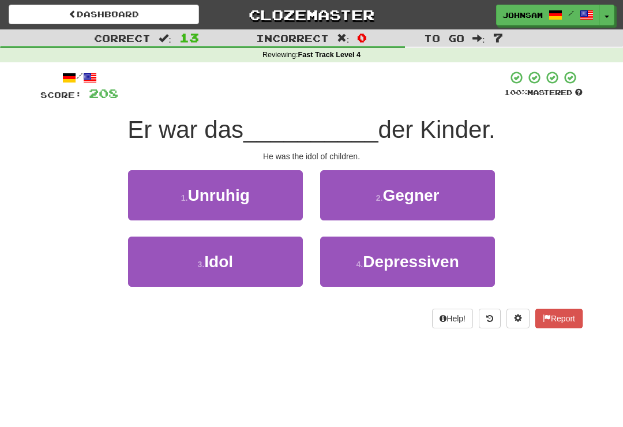
click at [277, 265] on button "3 . Idol" at bounding box center [215, 261] width 175 height 50
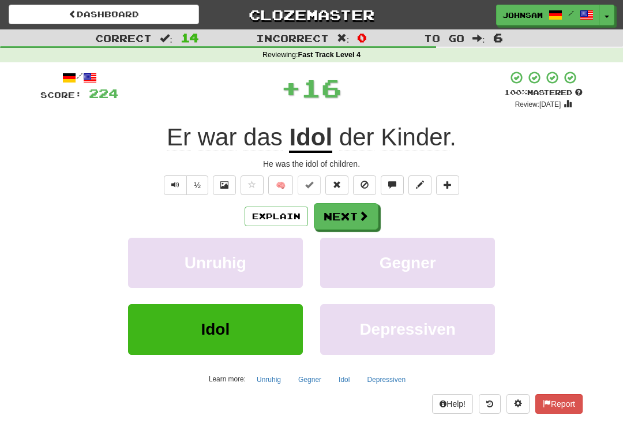
click at [347, 216] on button "Next" at bounding box center [346, 216] width 65 height 27
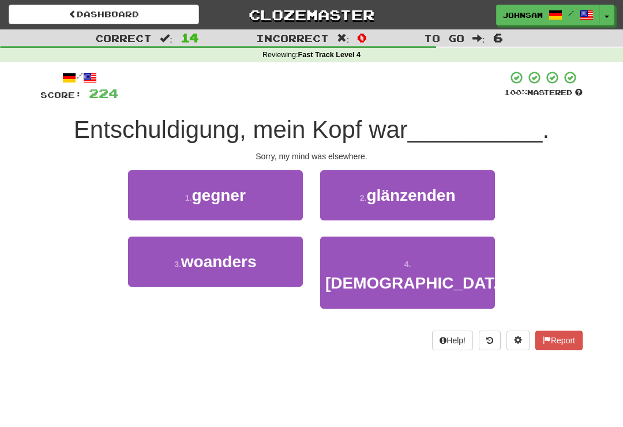
click at [261, 266] on button "3 . woanders" at bounding box center [215, 261] width 175 height 50
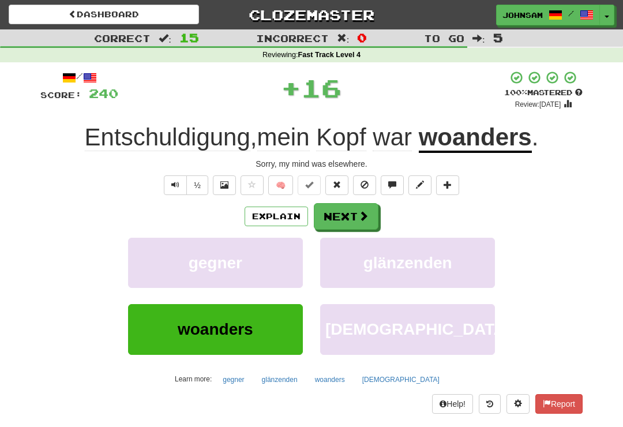
click at [341, 223] on button "Next" at bounding box center [346, 216] width 65 height 27
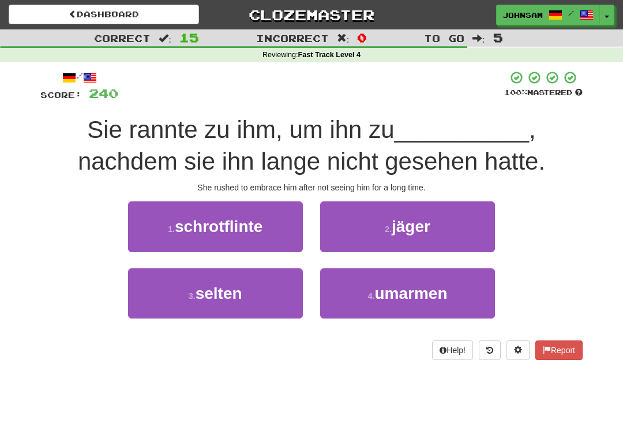
click at [367, 305] on button "4 . umarmen" at bounding box center [407, 293] width 175 height 50
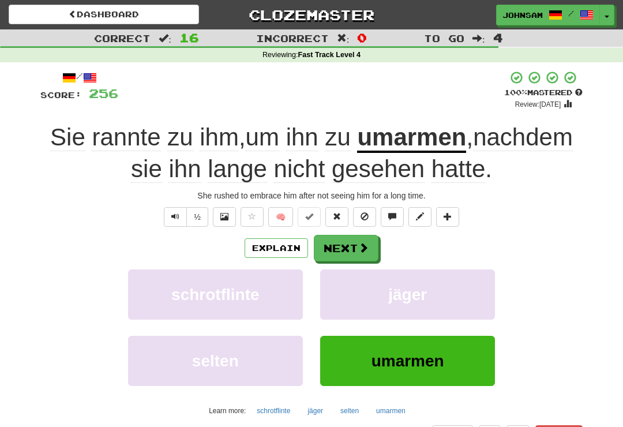
click at [360, 244] on span at bounding box center [363, 247] width 10 height 10
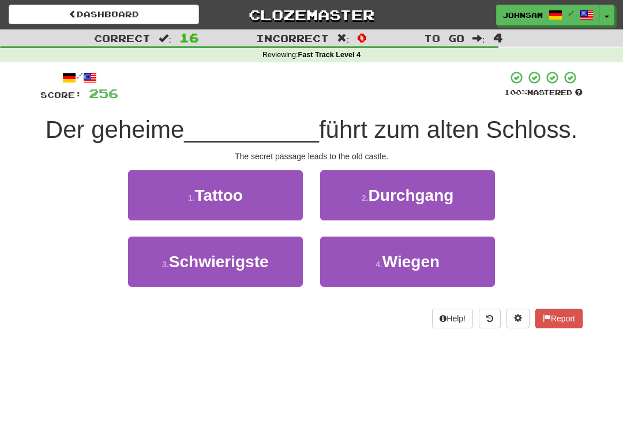
click at [407, 198] on span "Durchgang" at bounding box center [411, 195] width 85 height 18
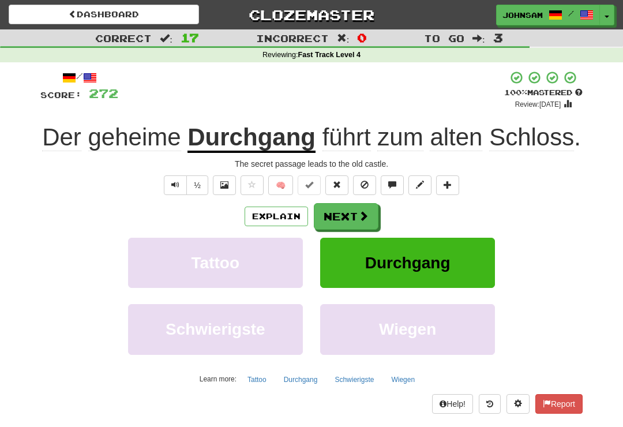
click at [362, 213] on span at bounding box center [363, 216] width 10 height 10
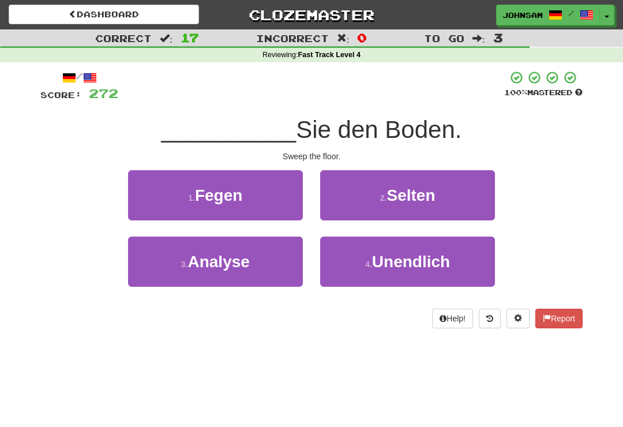
click at [276, 208] on button "1 . Fegen" at bounding box center [215, 195] width 175 height 50
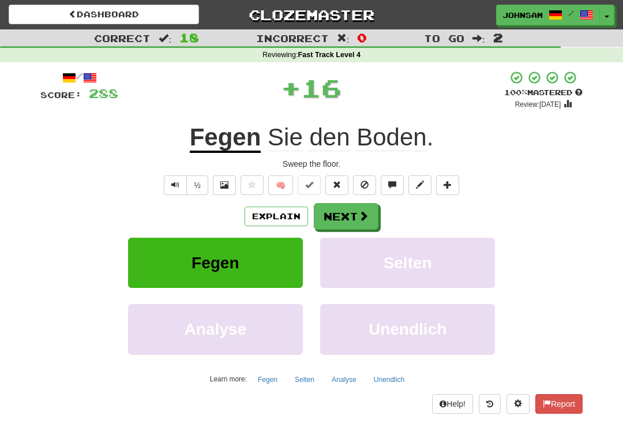
click at [345, 213] on button "Next" at bounding box center [346, 216] width 65 height 27
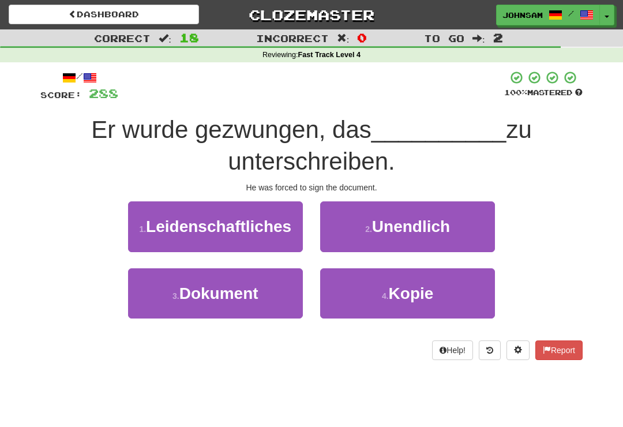
click at [255, 292] on span "Dokument" at bounding box center [218, 293] width 79 height 18
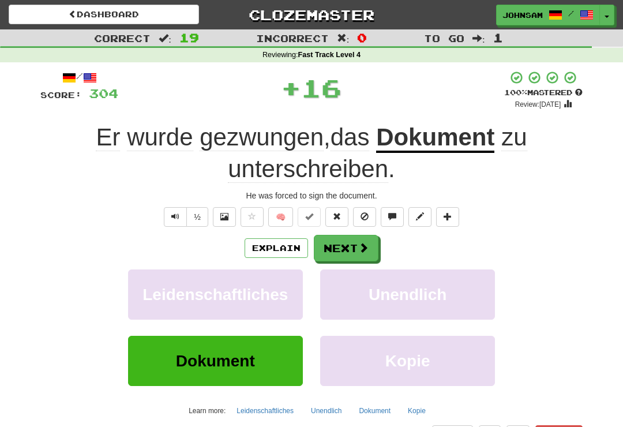
click at [350, 247] on button "Next" at bounding box center [346, 248] width 65 height 27
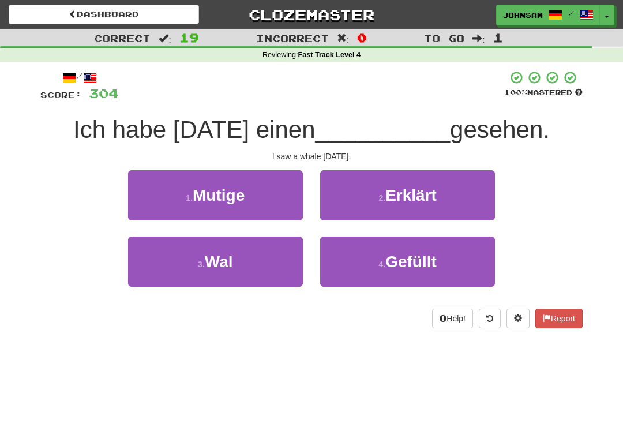
click at [268, 265] on button "3 . Wal" at bounding box center [215, 261] width 175 height 50
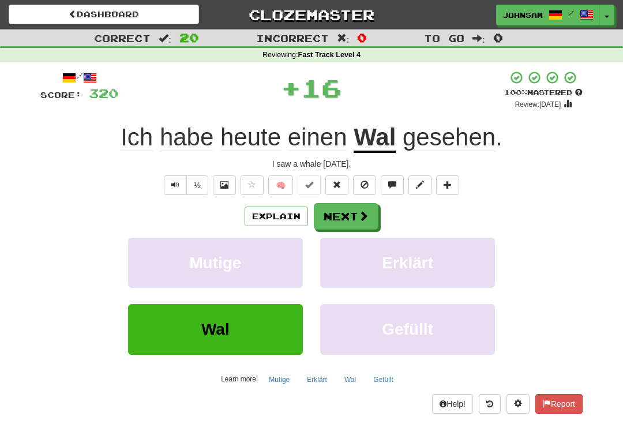
click at [352, 212] on button "Next" at bounding box center [346, 216] width 65 height 27
